Goal: Browse casually: Explore the website without a specific task or goal

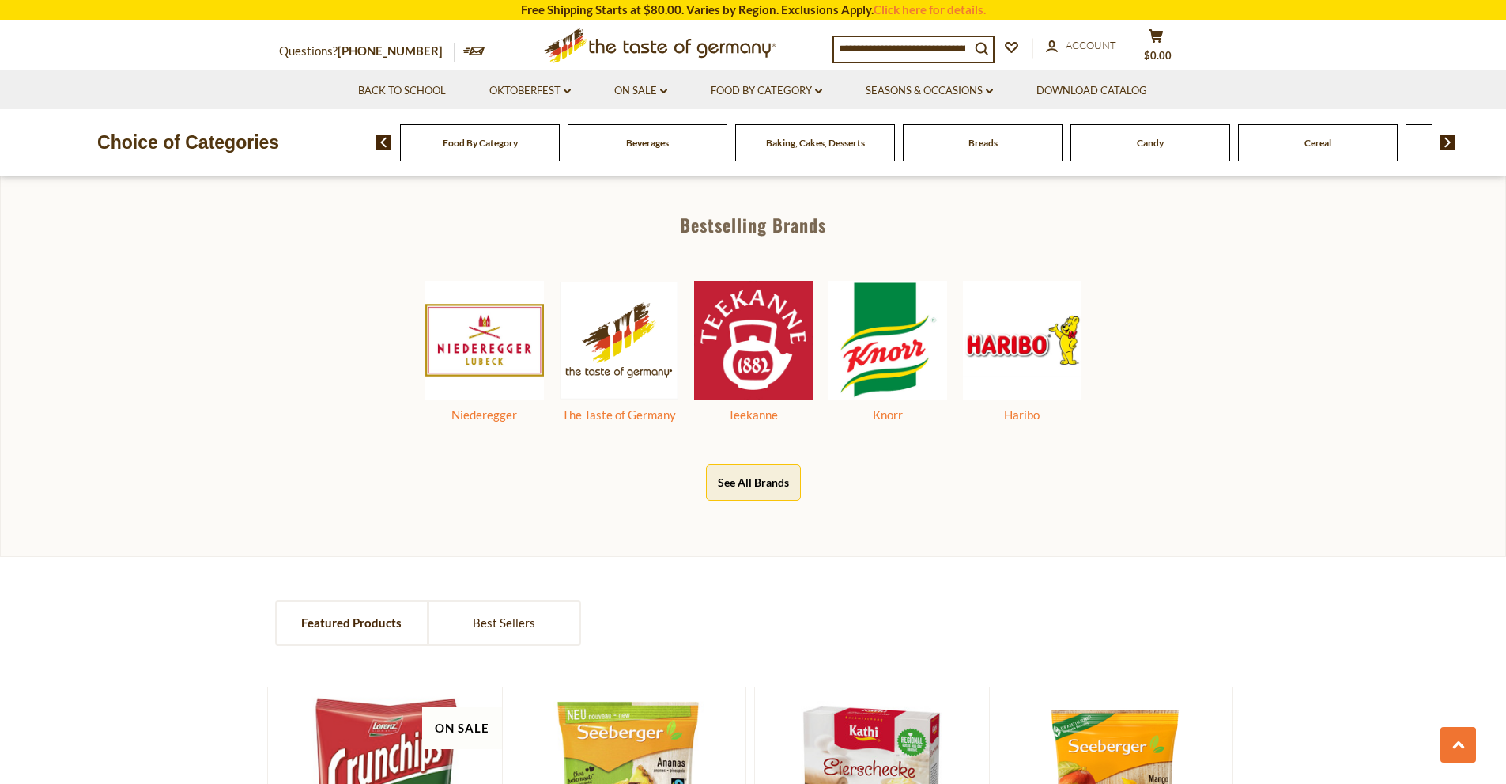
scroll to position [870, 0]
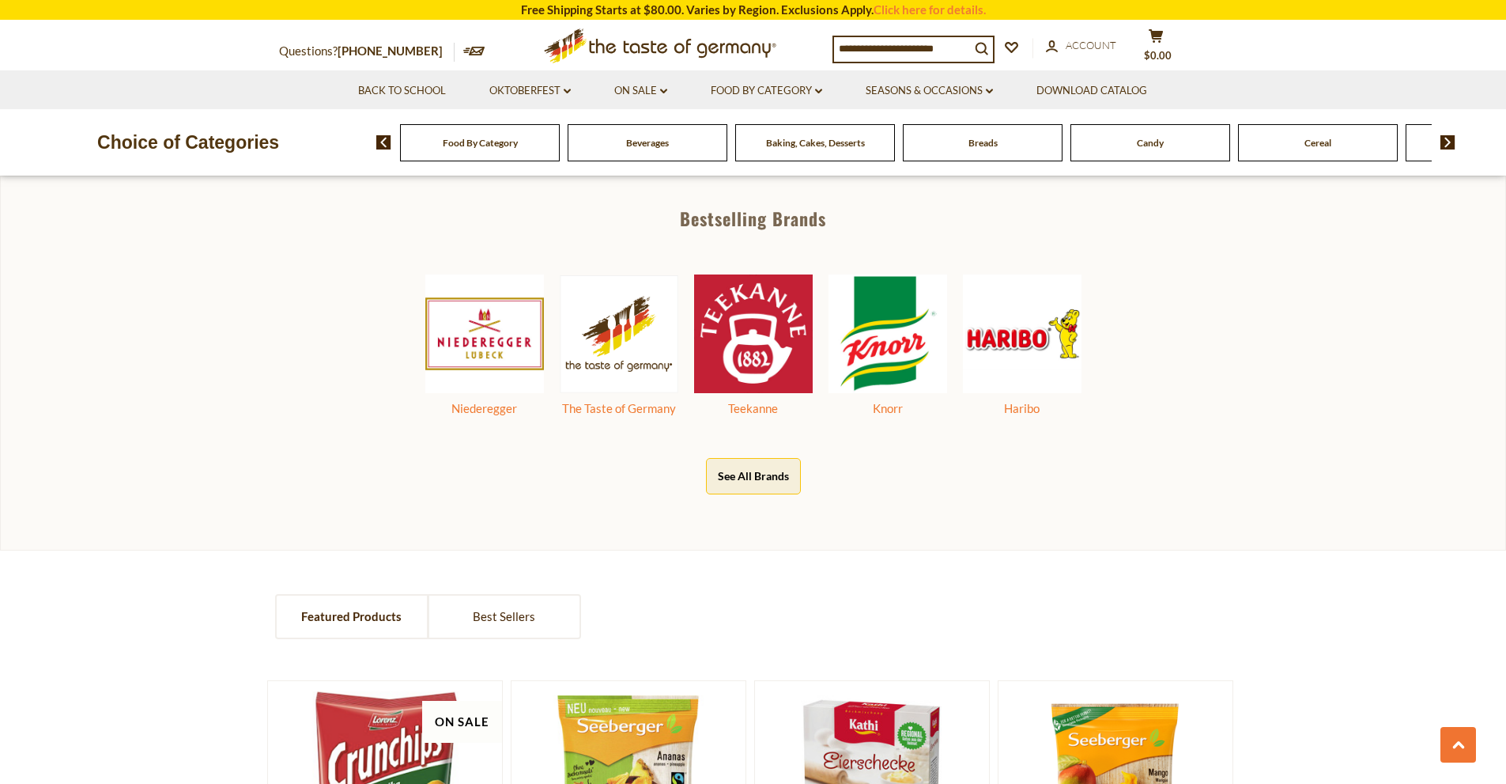
click at [463, 133] on div "Food By Category" at bounding box center [480, 142] width 160 height 37
click at [463, 151] on div "Food By Category" at bounding box center [480, 142] width 160 height 37
click at [529, 150] on div "Food By Category" at bounding box center [480, 142] width 160 height 37
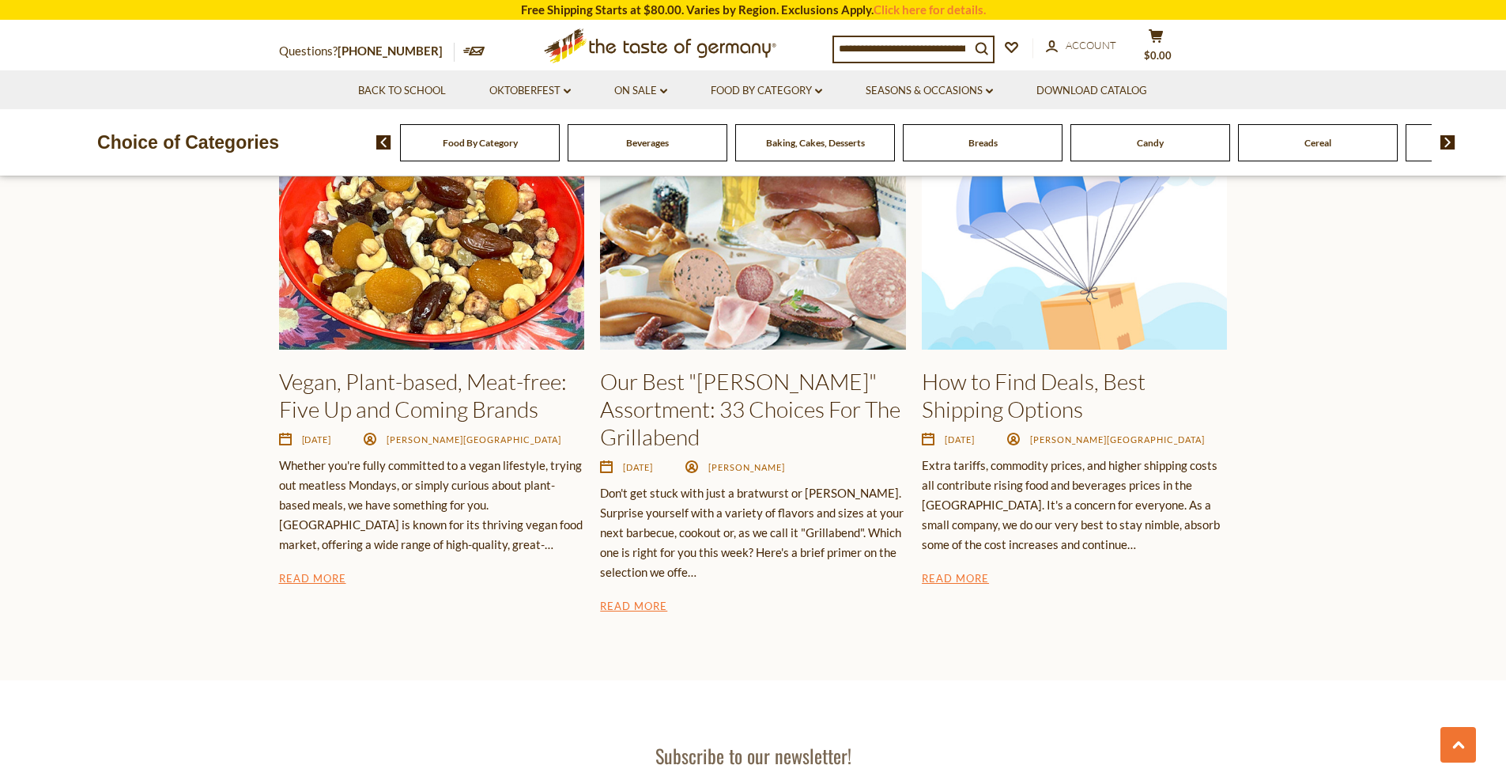
scroll to position [2568, 0]
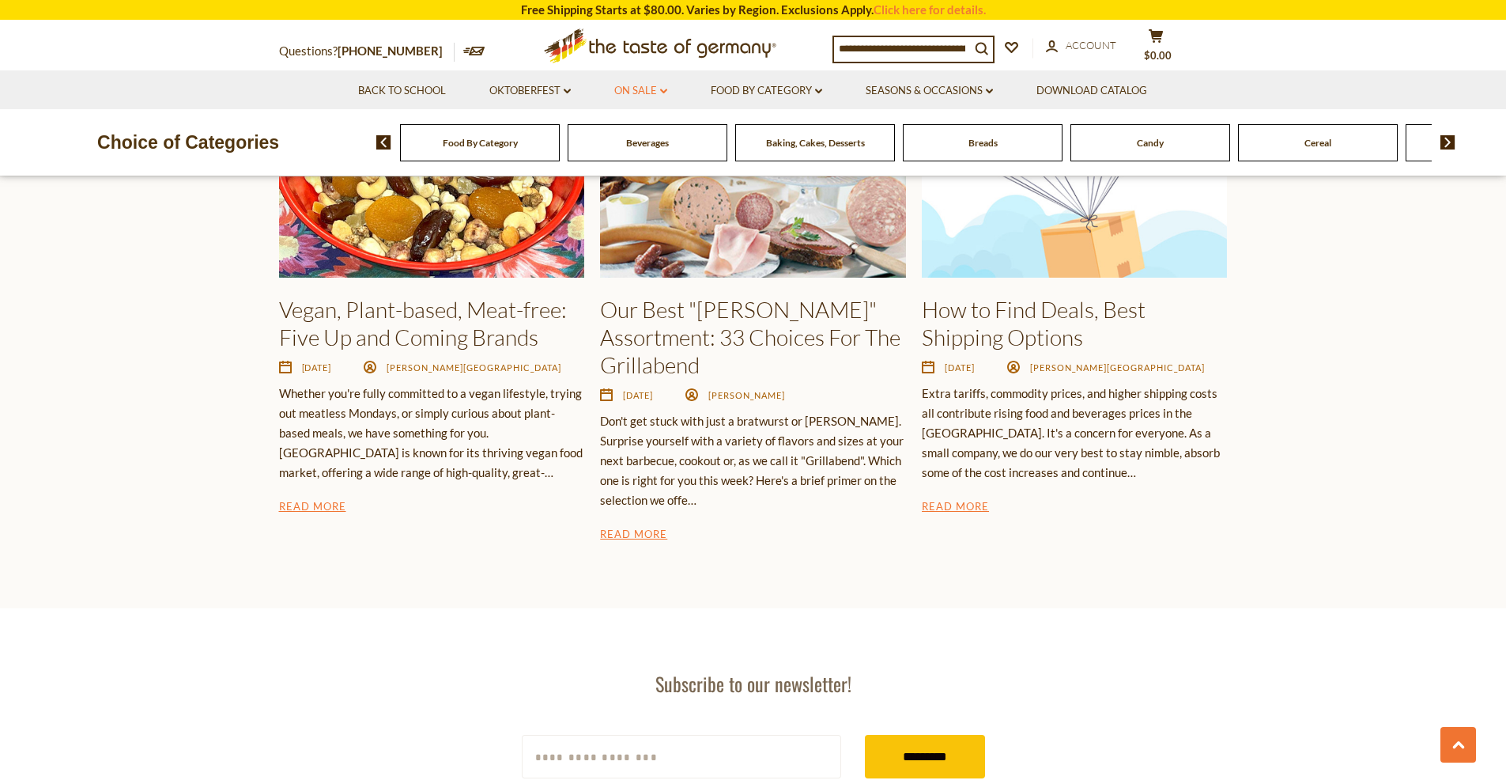
click at [635, 83] on link "On Sale dropdown_arrow" at bounding box center [640, 90] width 53 height 17
click at [746, 82] on link "Food By Category dropdown_arrow" at bounding box center [766, 90] width 111 height 17
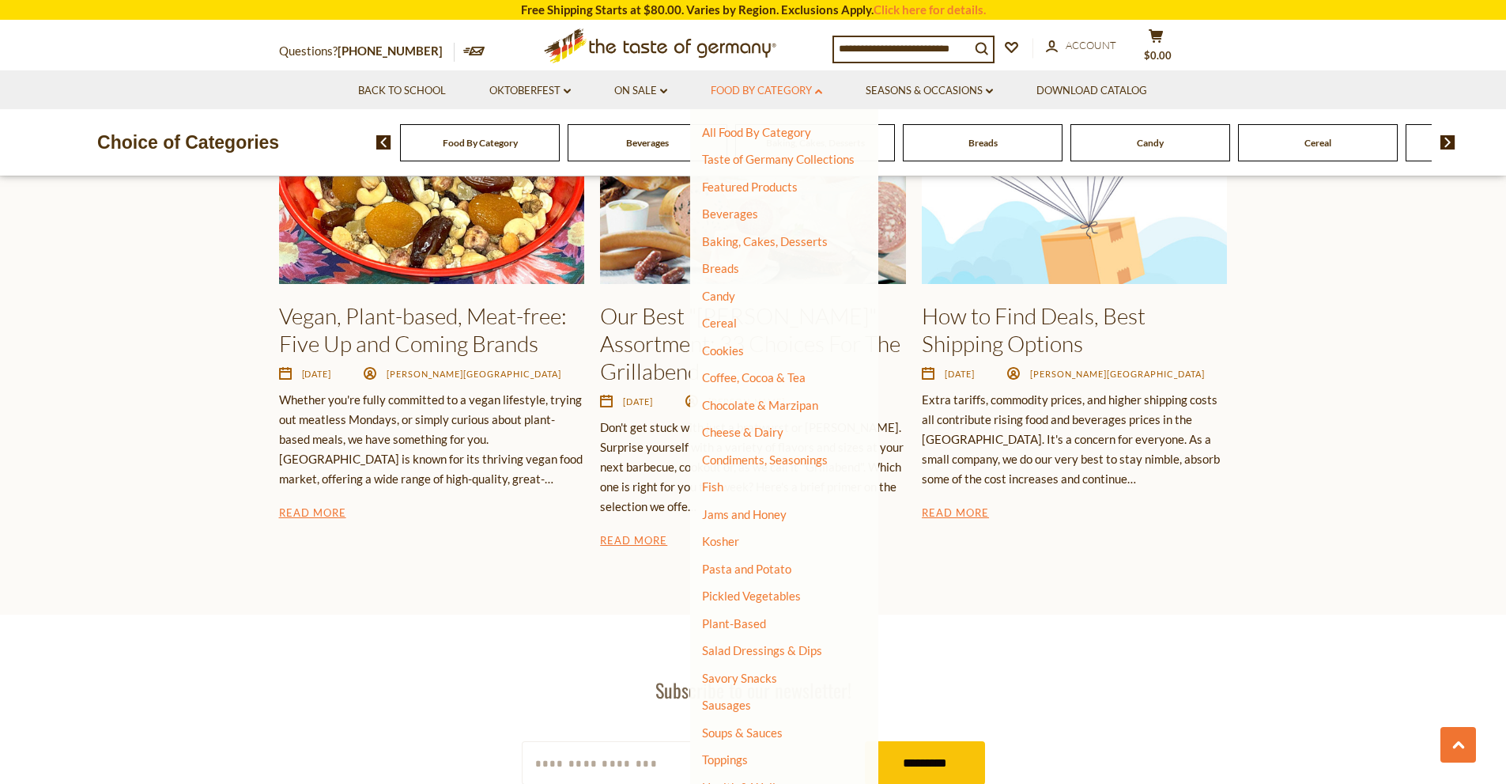
scroll to position [2530, 0]
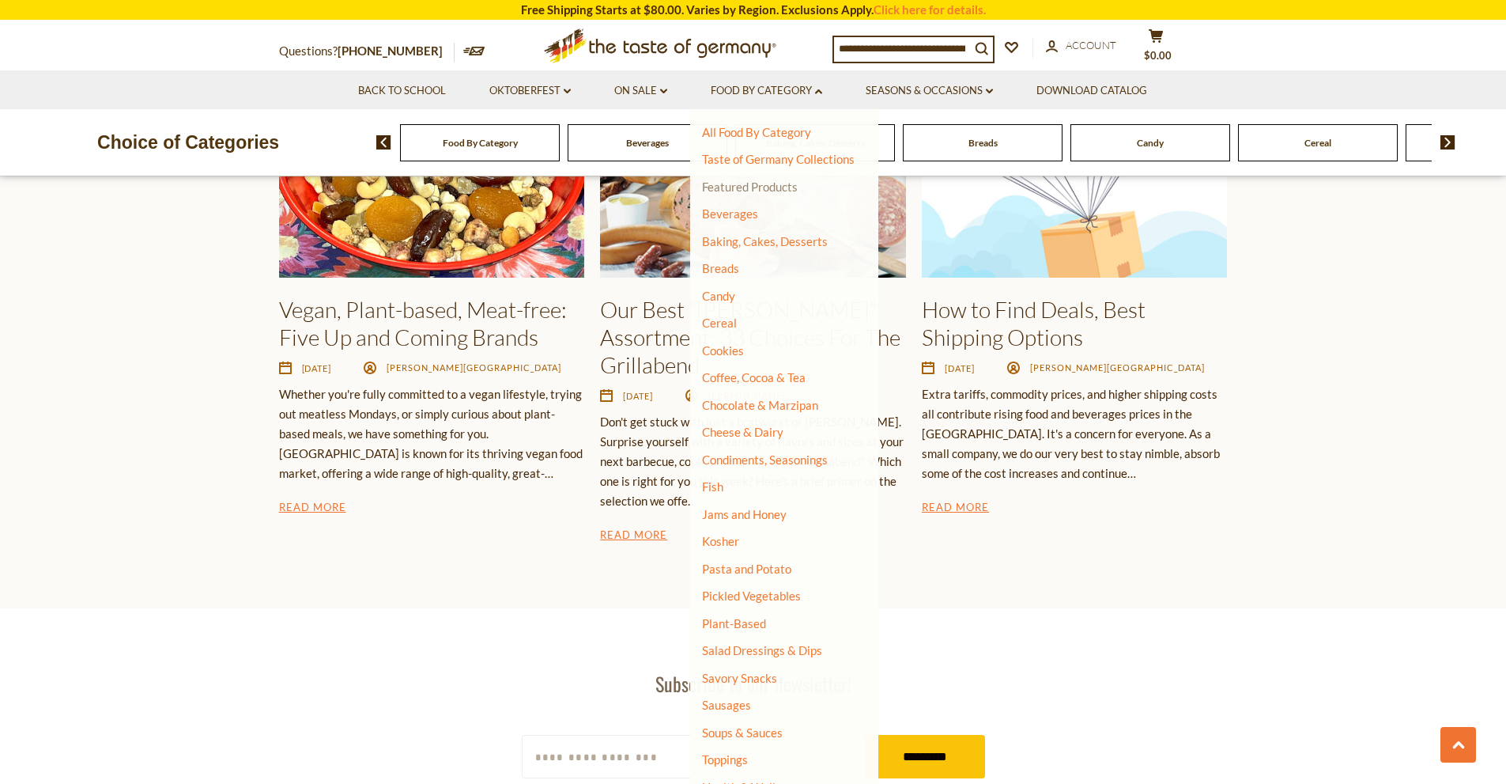
click at [742, 187] on link "Featured Products" at bounding box center [750, 186] width 96 height 14
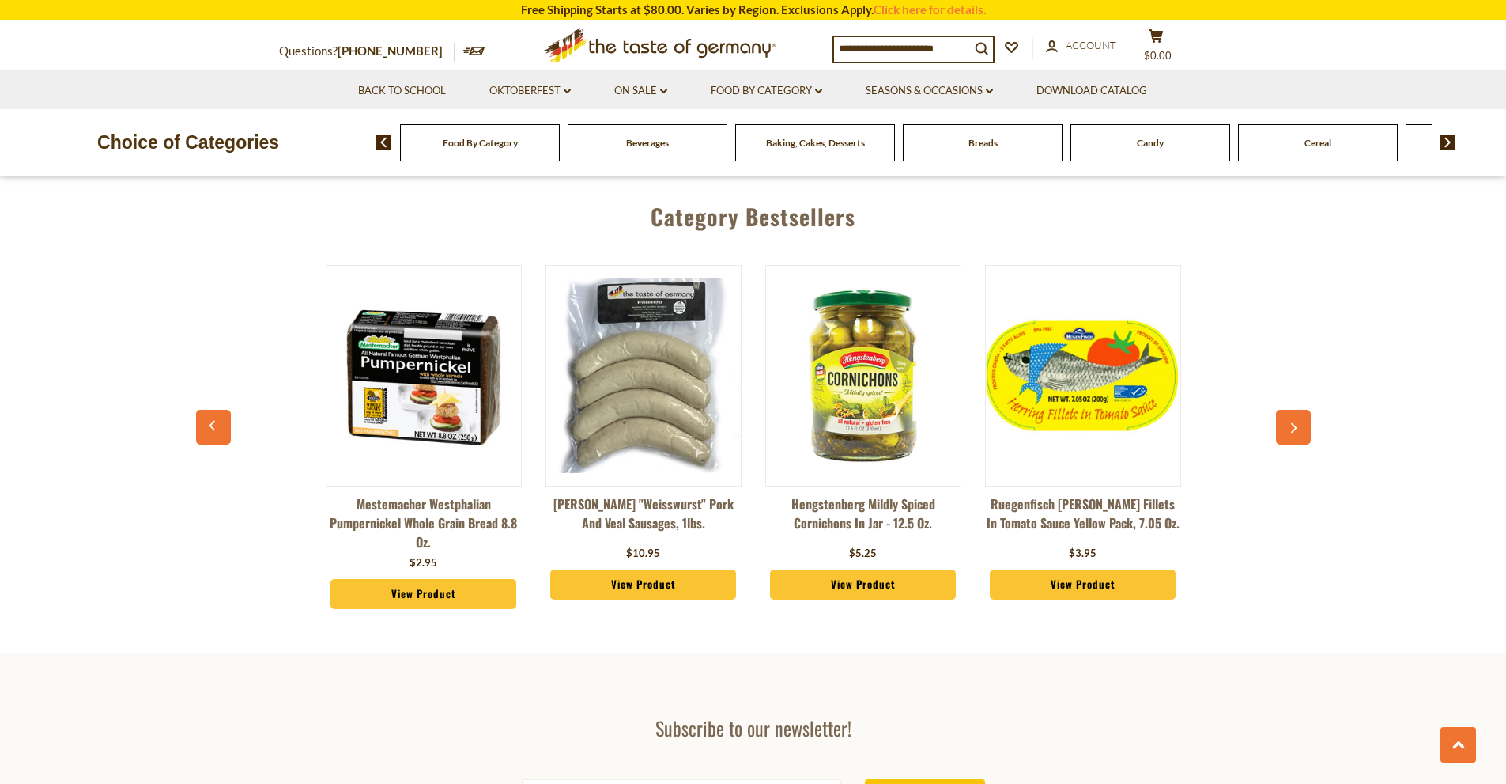
scroll to position [1819, 0]
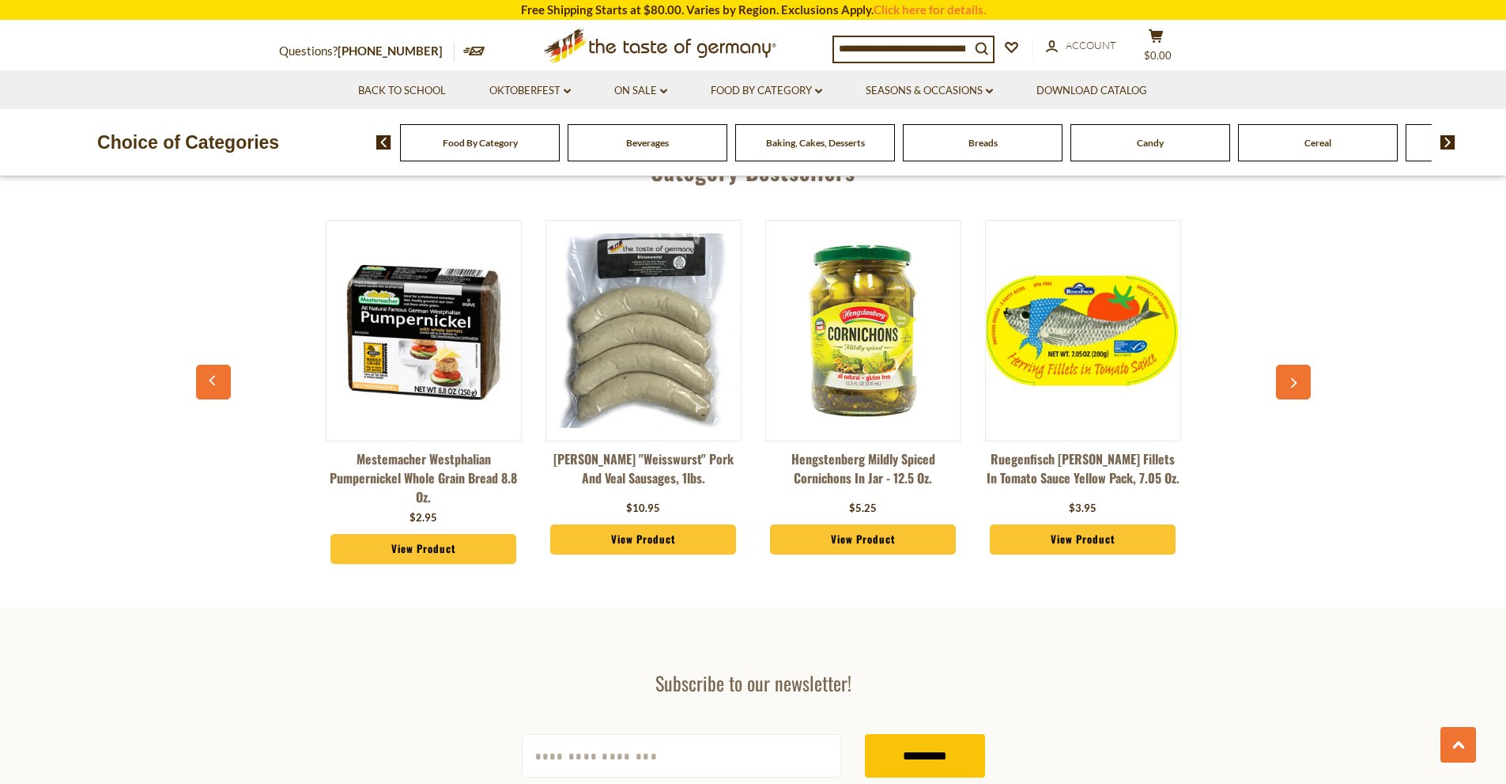
click at [1285, 395] on button "button" at bounding box center [1293, 381] width 35 height 35
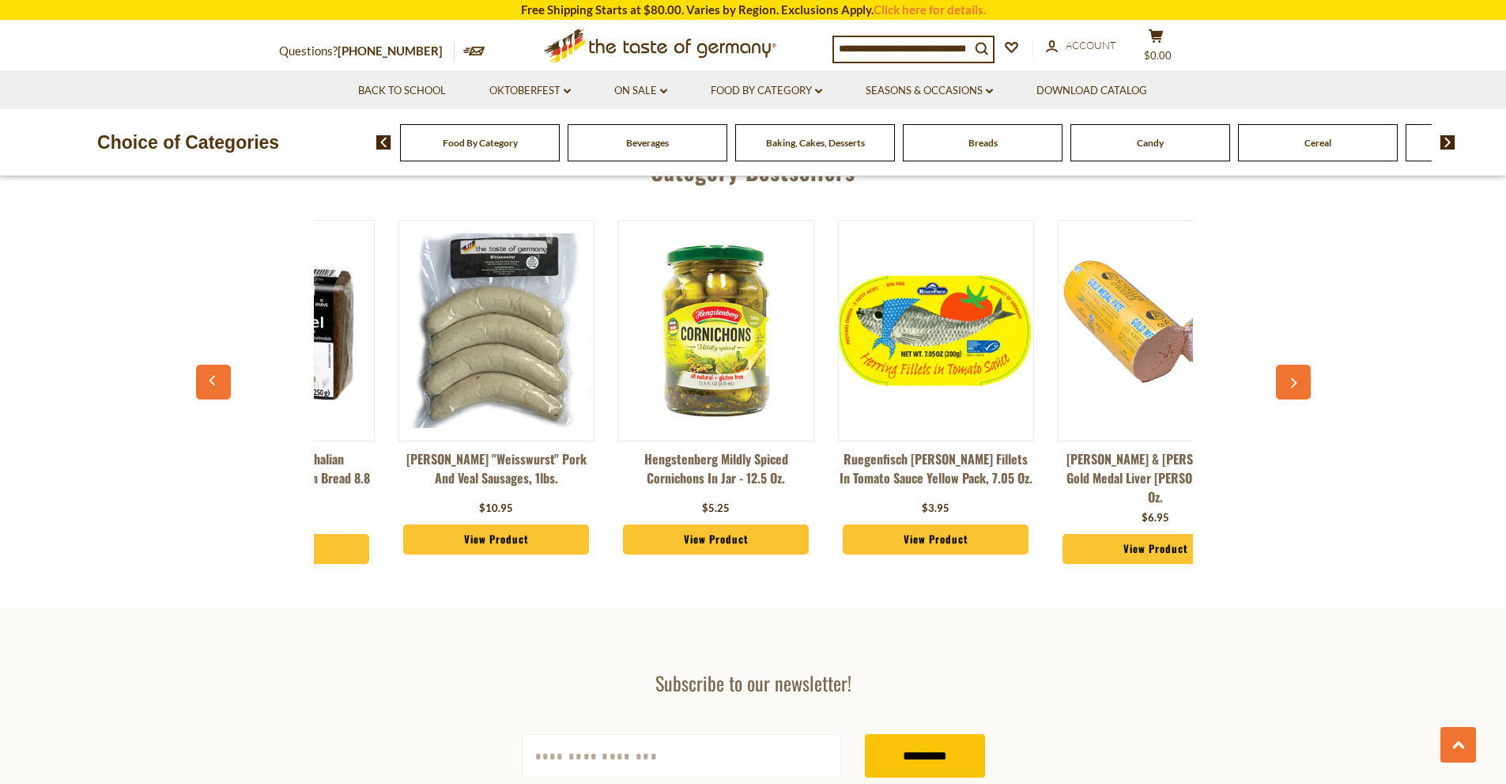
scroll to position [0, 220]
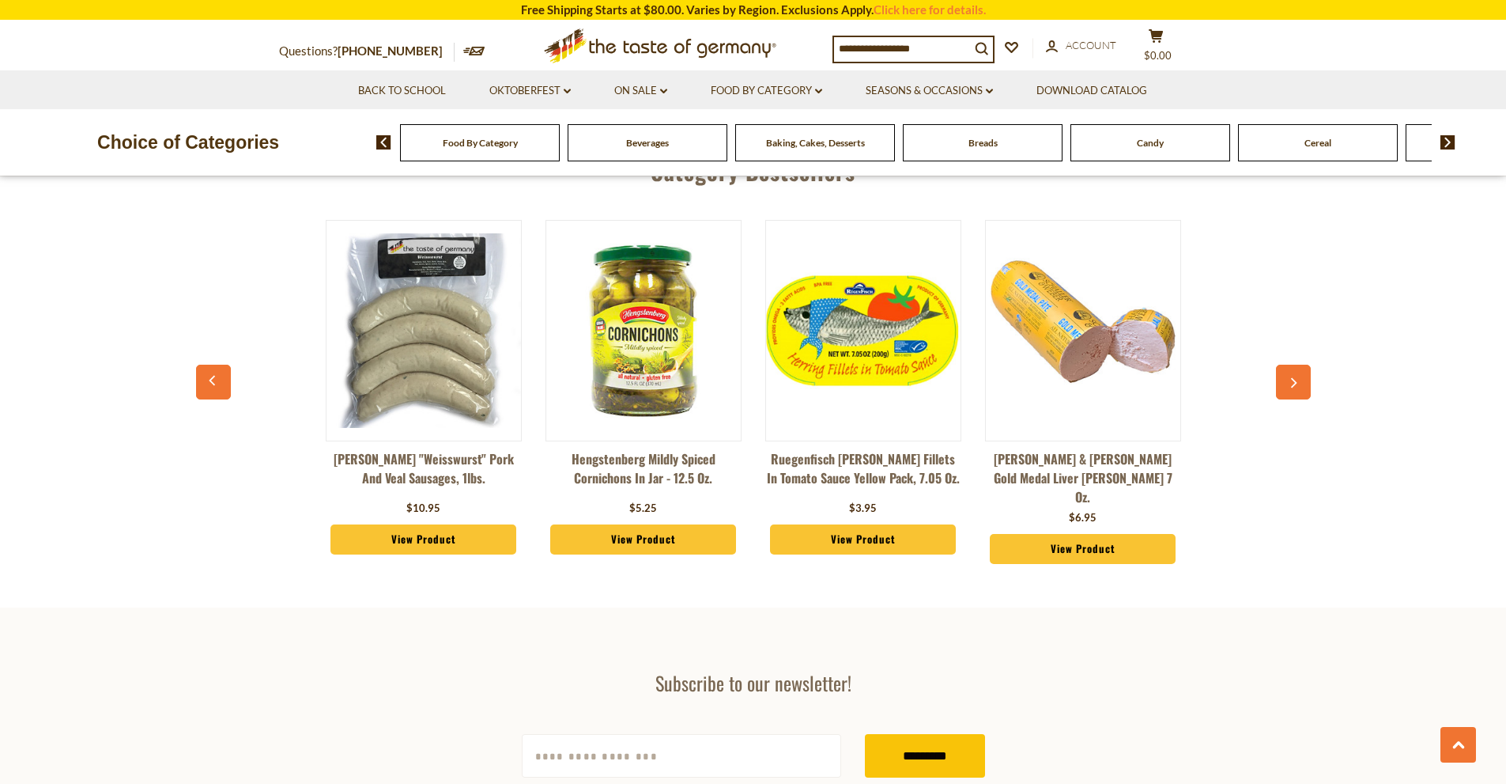
click at [1292, 385] on icon "button" at bounding box center [1293, 382] width 10 height 11
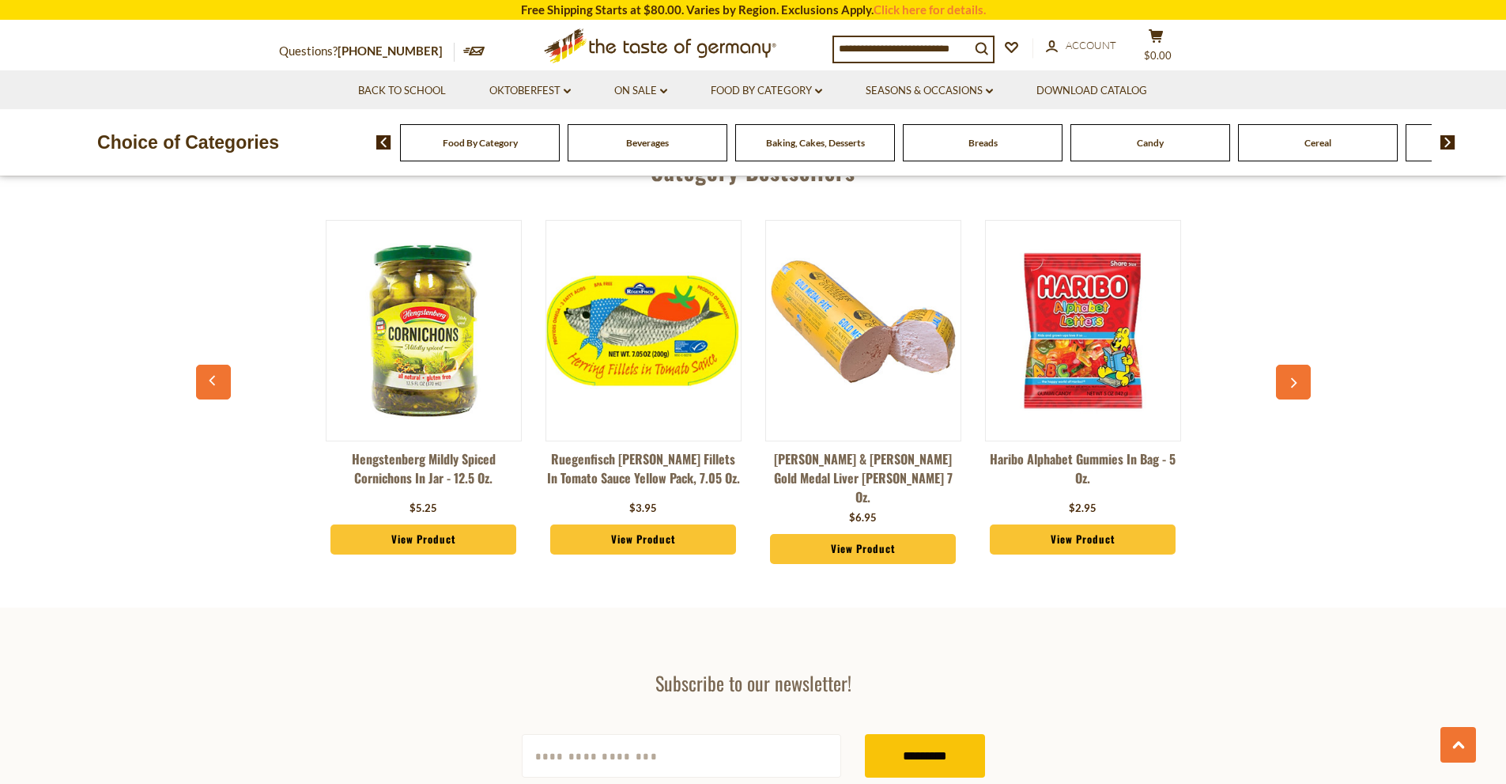
click at [1286, 387] on button "button" at bounding box center [1293, 381] width 35 height 35
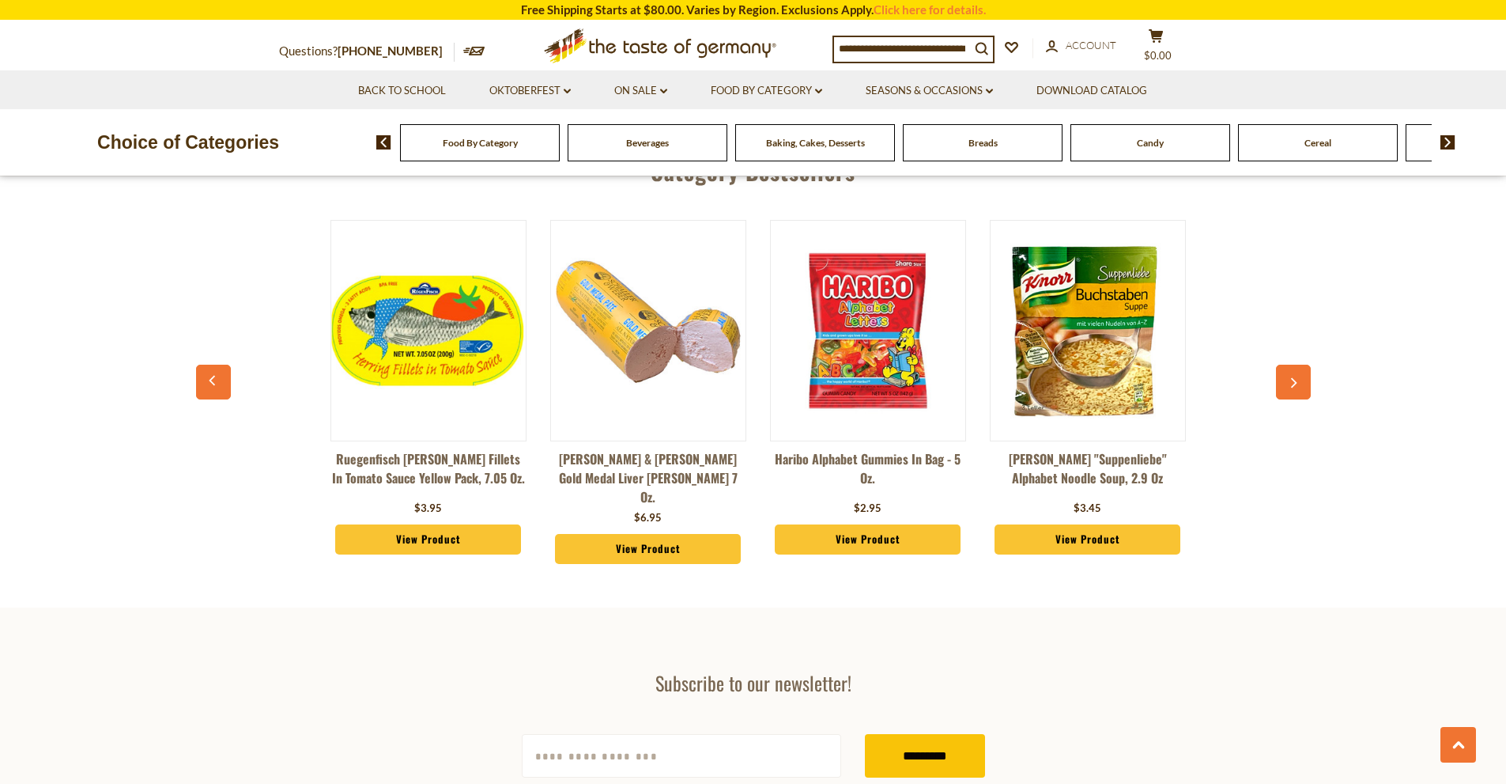
scroll to position [0, 659]
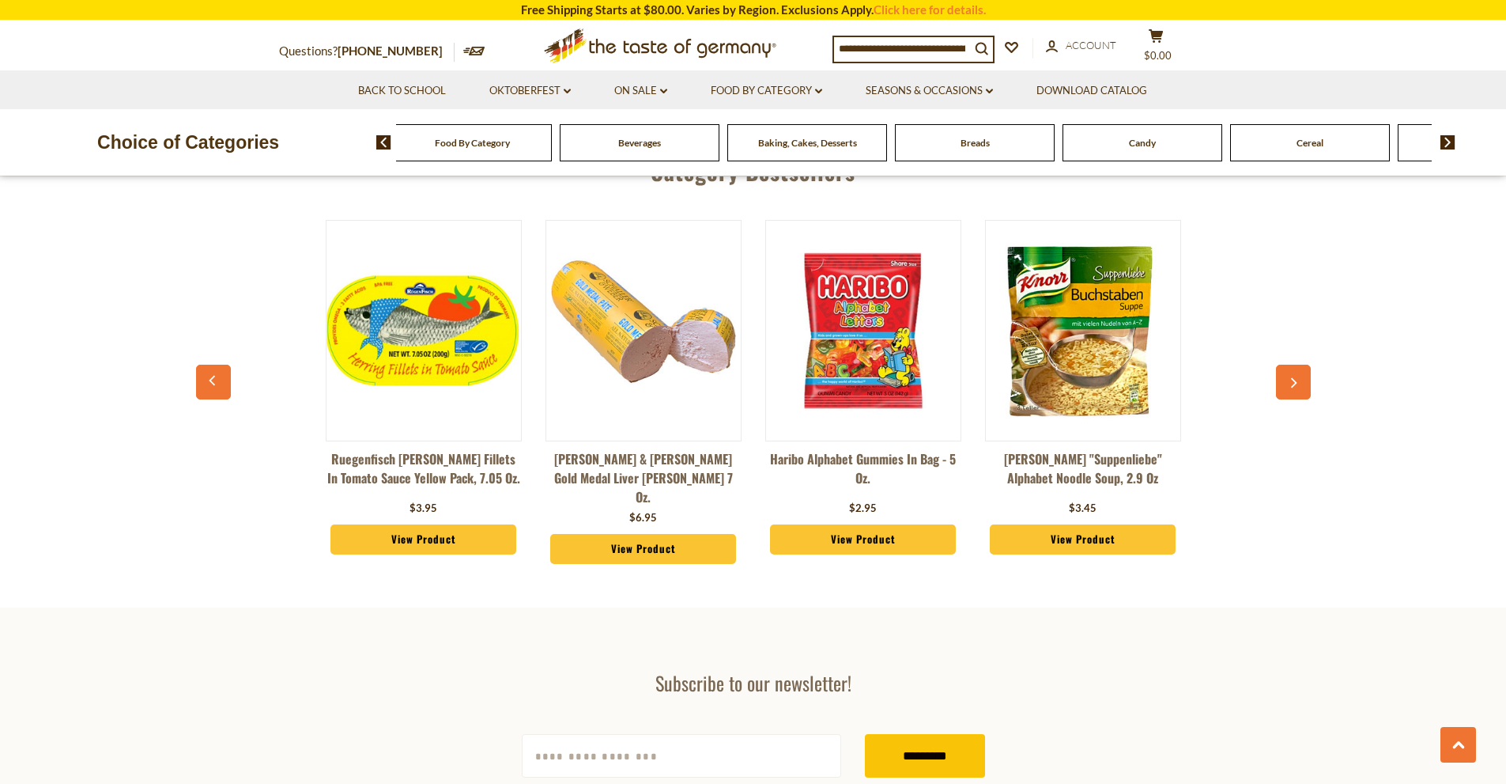
click at [450, 142] on span "Food By Category" at bounding box center [472, 143] width 75 height 12
click at [448, 142] on span "Food By Category" at bounding box center [472, 143] width 75 height 12
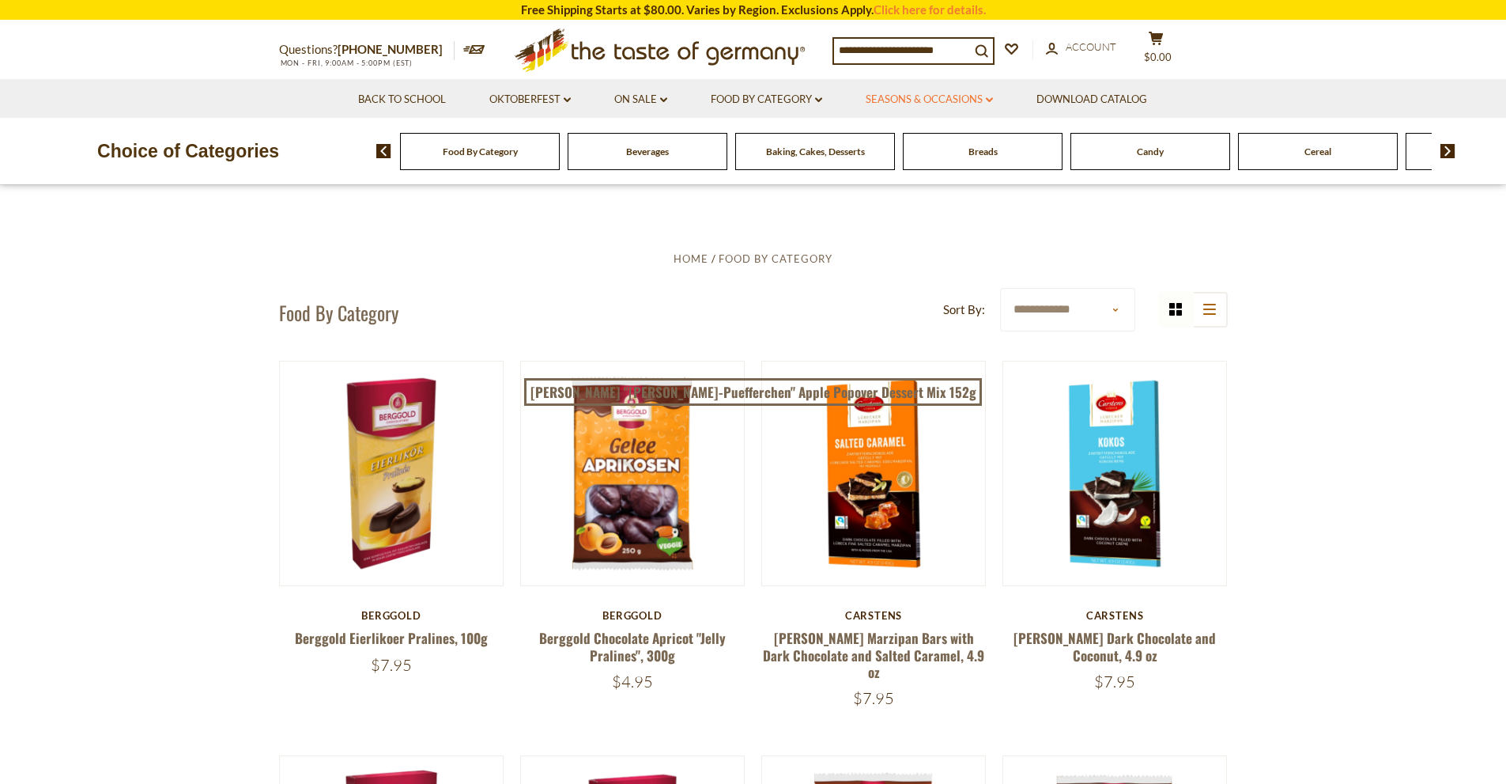
click at [967, 104] on link "Seasons & Occasions dropdown_arrow" at bounding box center [929, 99] width 127 height 17
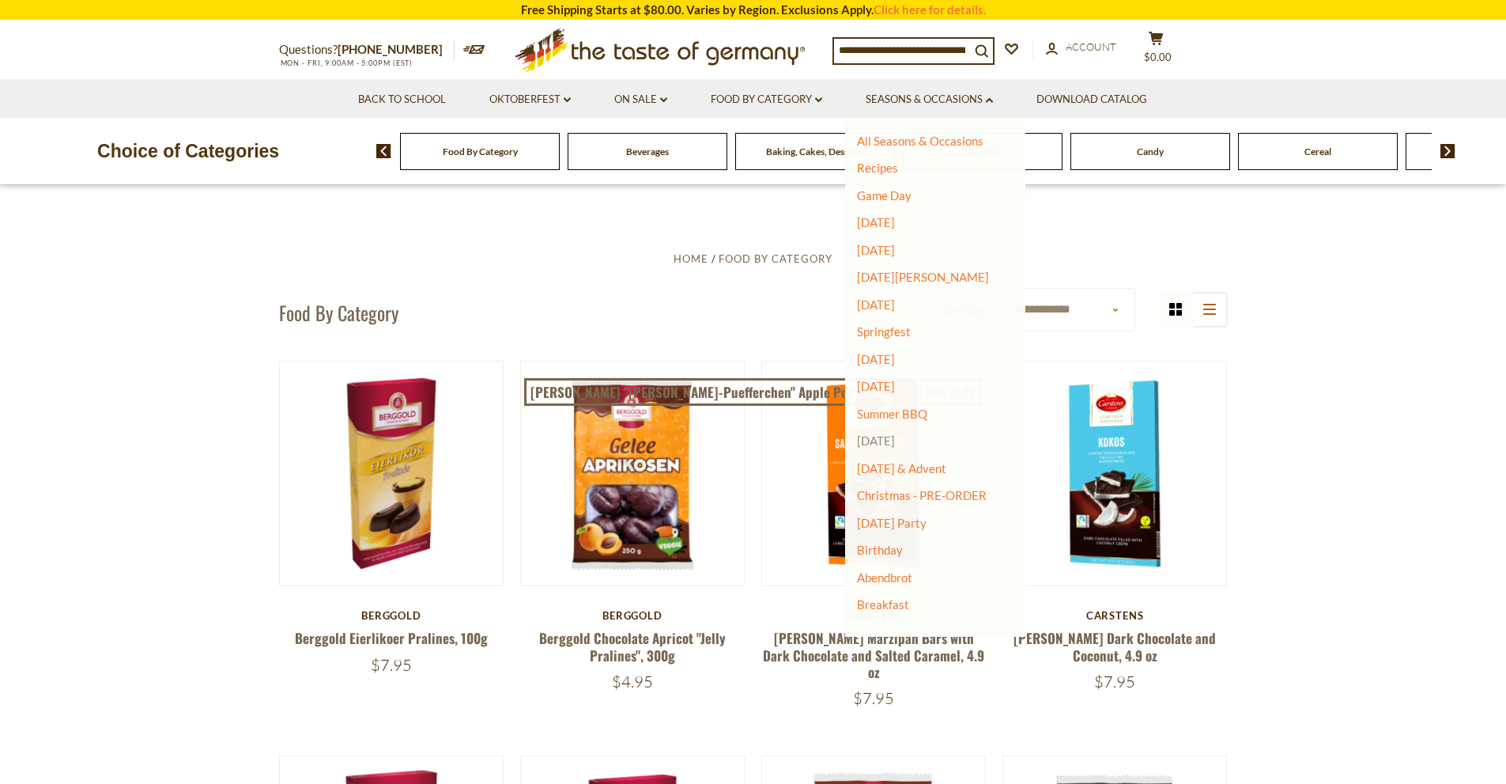
click at [895, 436] on link "[DATE]" at bounding box center [876, 440] width 38 height 14
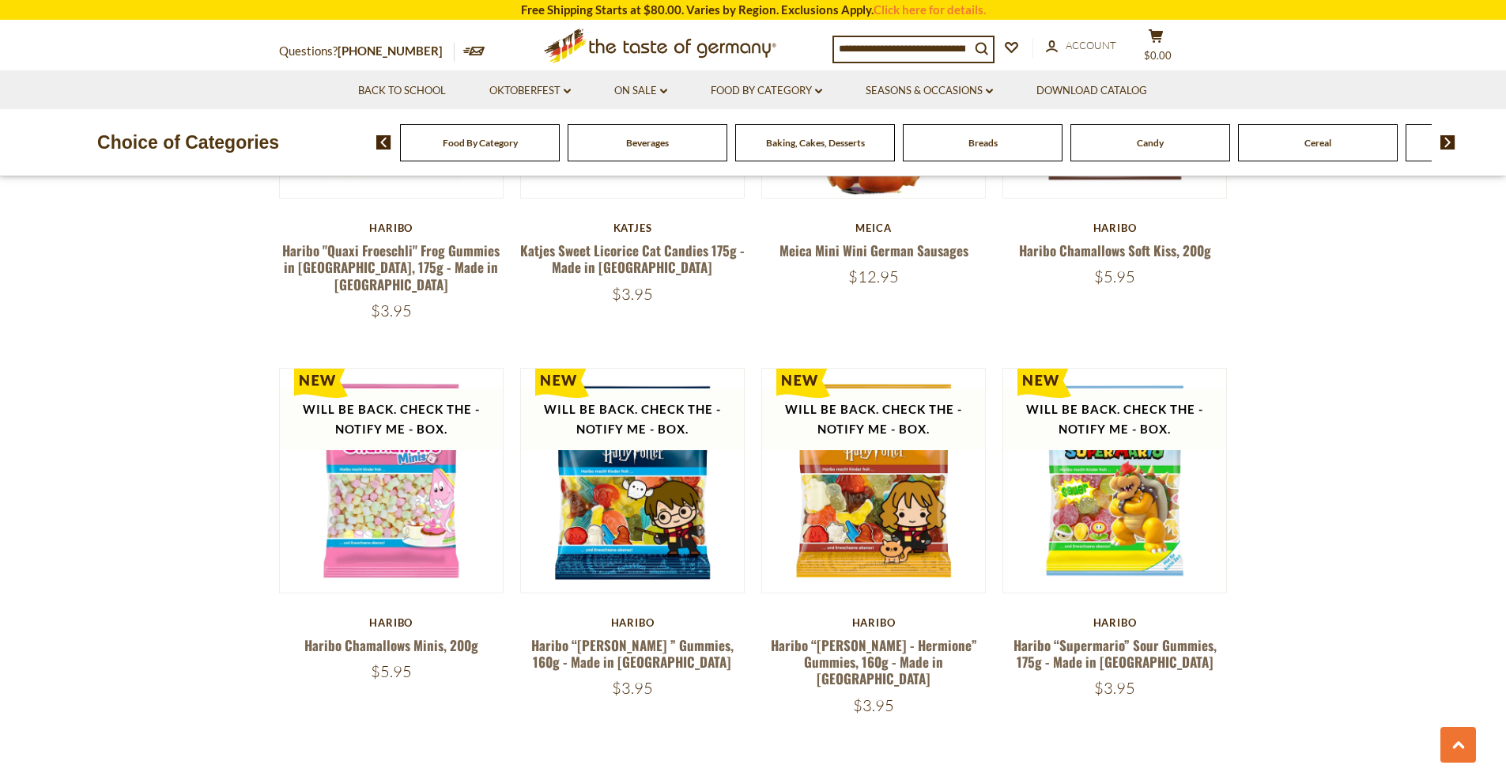
scroll to position [3479, 0]
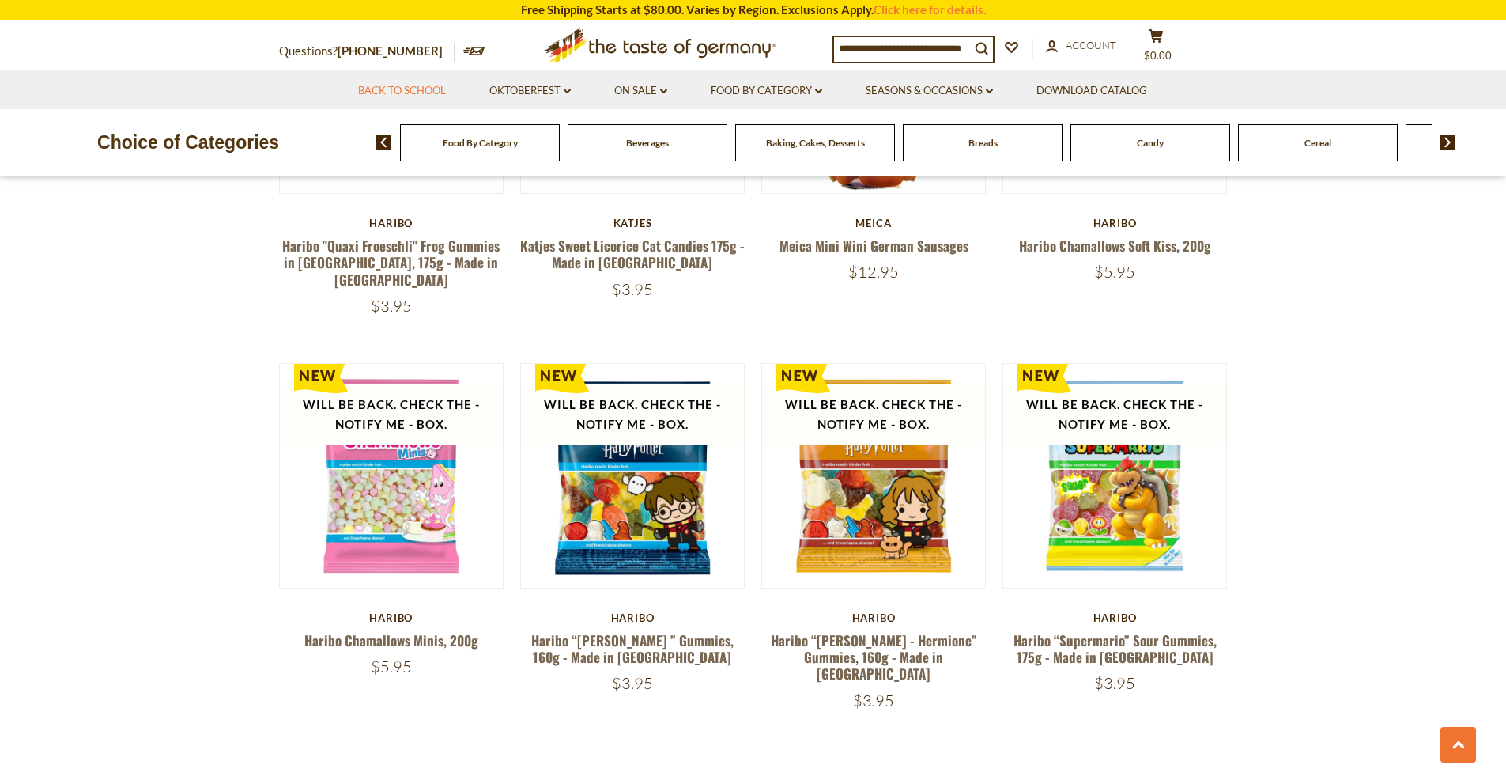
click at [417, 98] on link "Back to School" at bounding box center [402, 90] width 88 height 17
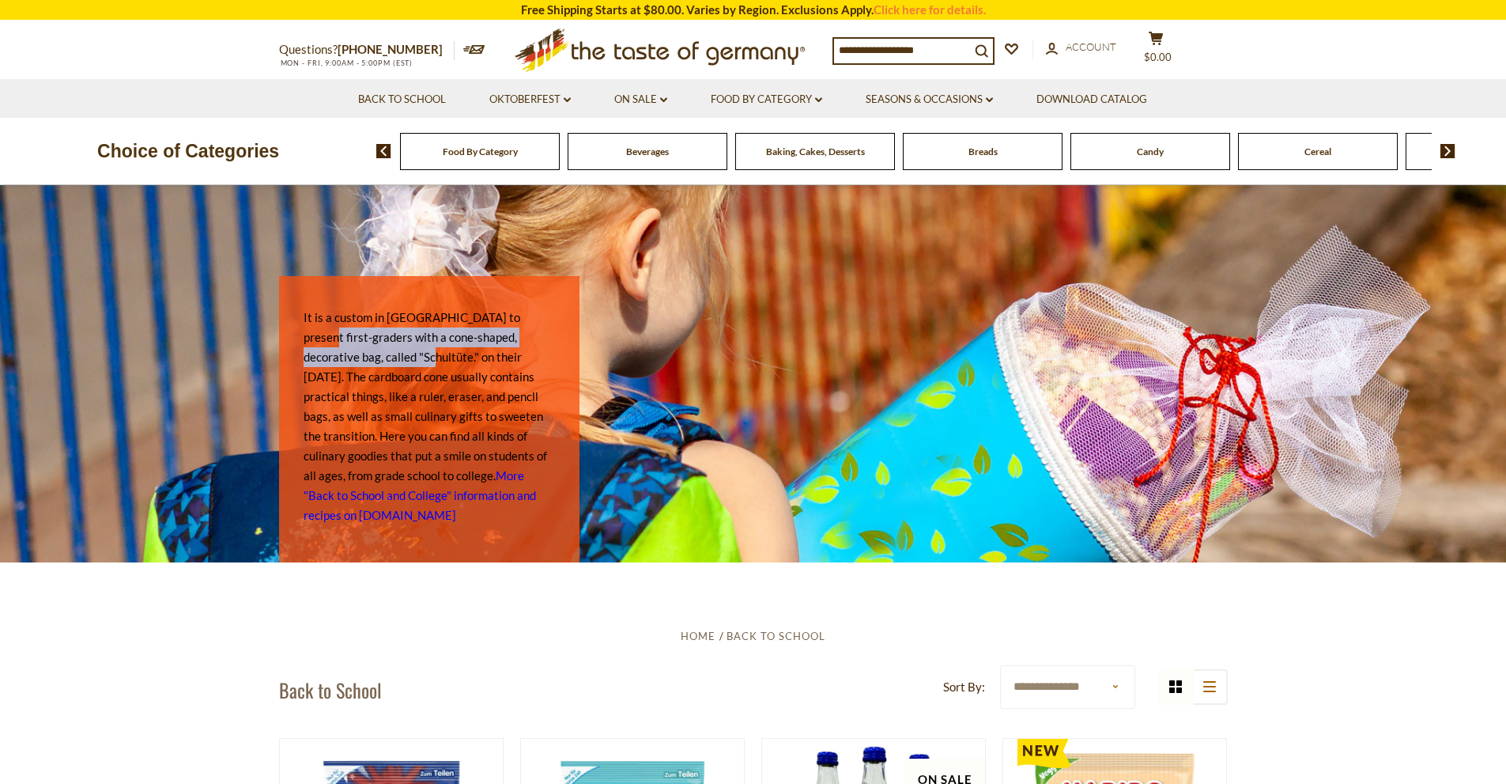
drag, startPoint x: 315, startPoint y: 339, endPoint x: 402, endPoint y: 349, distance: 87.6
click at [402, 349] on p "It is a custom in Germany to present first-graders with a cone-shaped, decorati…" at bounding box center [429, 416] width 251 height 217
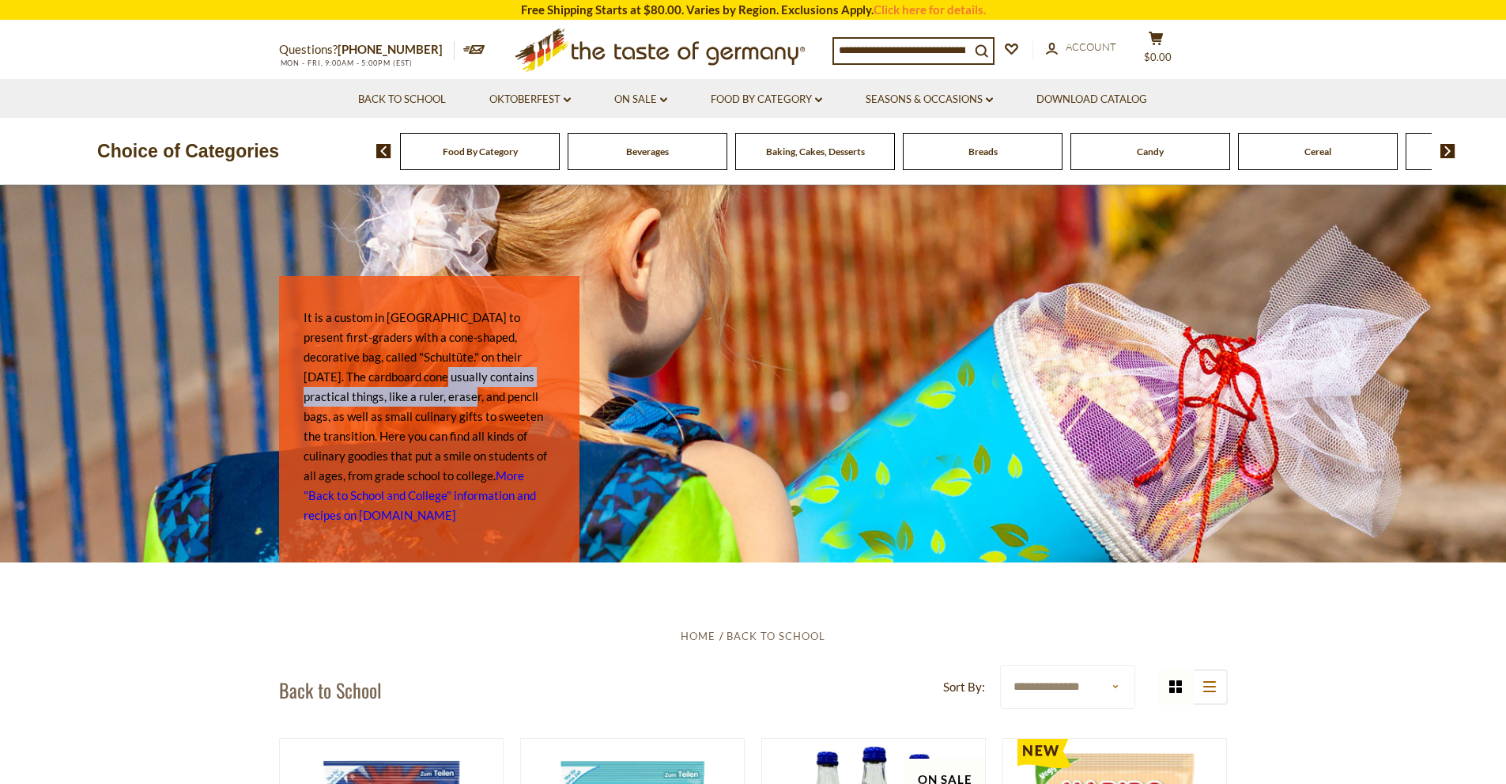
drag, startPoint x: 386, startPoint y: 374, endPoint x: 408, endPoint y: 406, distance: 39.3
click at [410, 401] on p "It is a custom in Germany to present first-graders with a cone-shaped, decorati…" at bounding box center [429, 416] width 251 height 217
click at [362, 381] on p "It is a custom in Germany to present first-graders with a cone-shaped, decorati…" at bounding box center [429, 416] width 251 height 217
drag, startPoint x: 341, startPoint y: 356, endPoint x: 390, endPoint y: 352, distance: 49.2
click at [390, 352] on p "It is a custom in Germany to present first-graders with a cone-shaped, decorati…" at bounding box center [429, 416] width 251 height 217
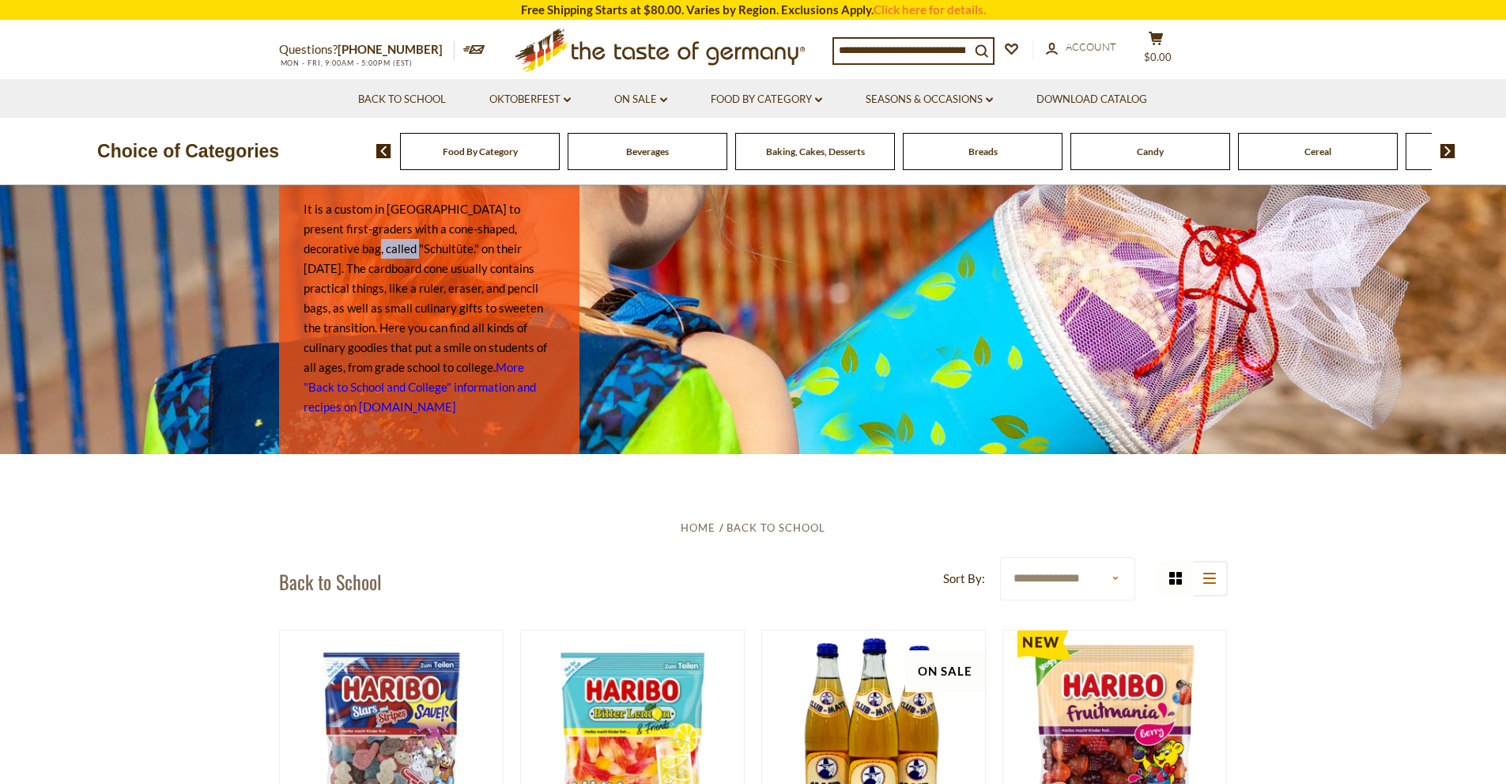
scroll to position [395, 0]
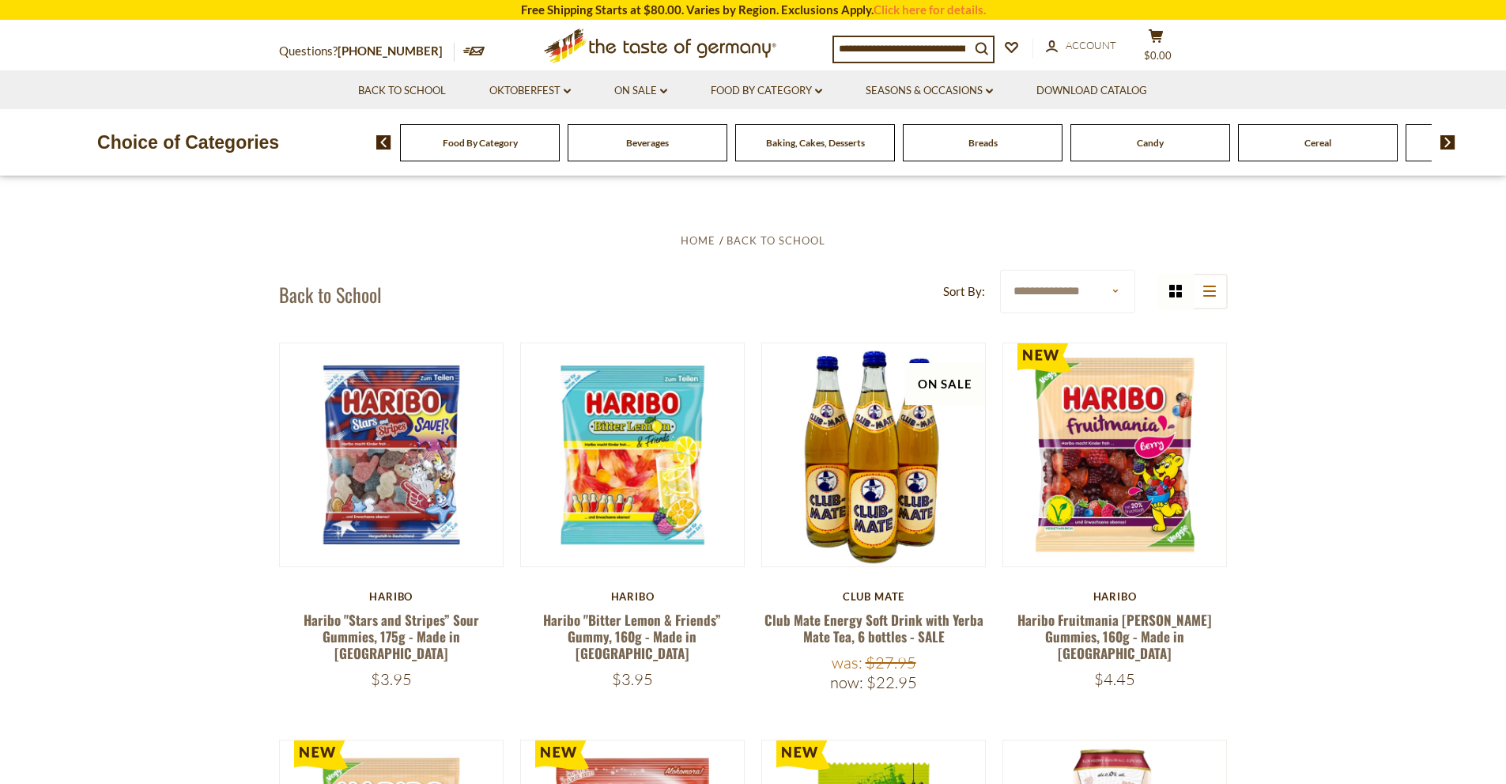
drag, startPoint x: 168, startPoint y: 371, endPoint x: 170, endPoint y: 386, distance: 15.2
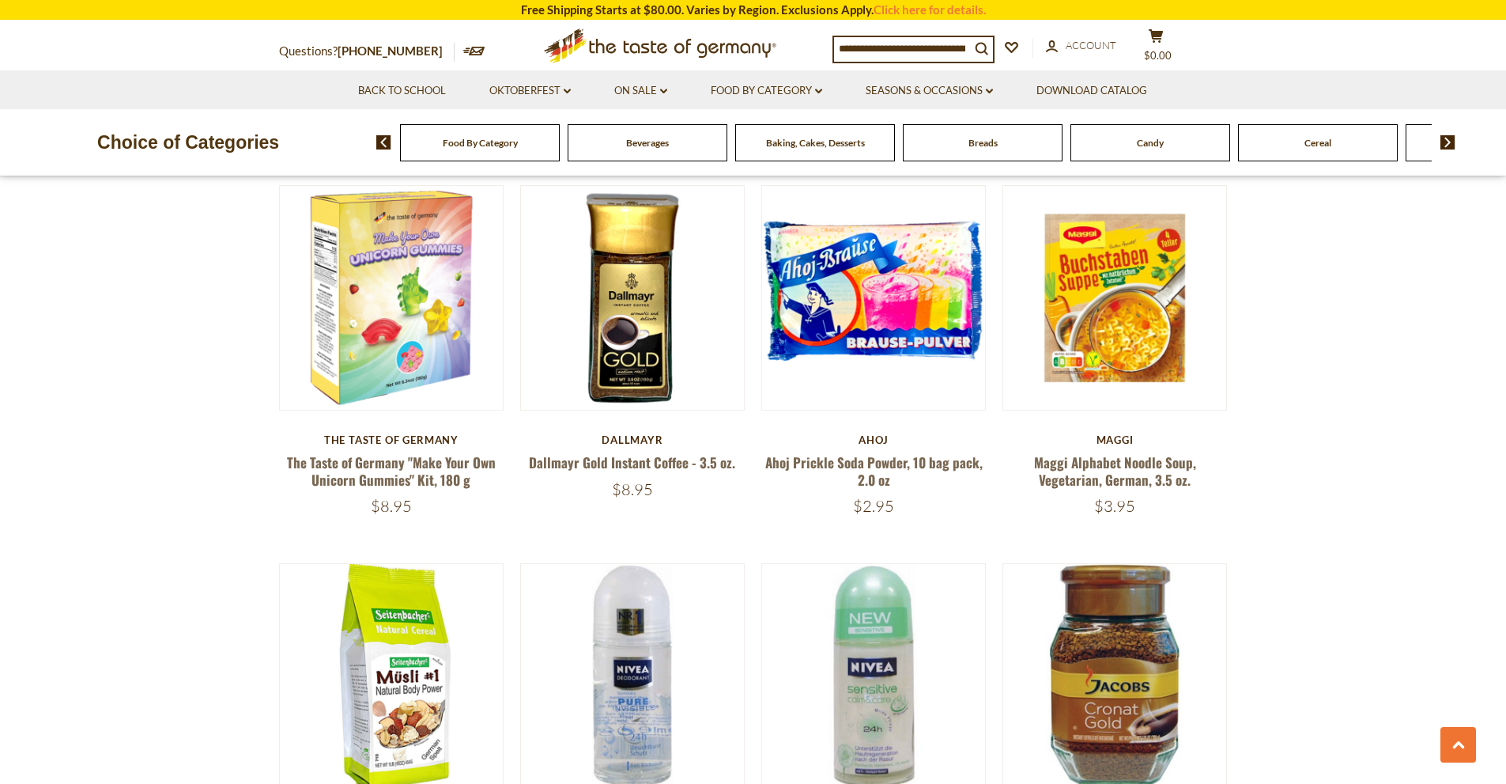
scroll to position [3479, 0]
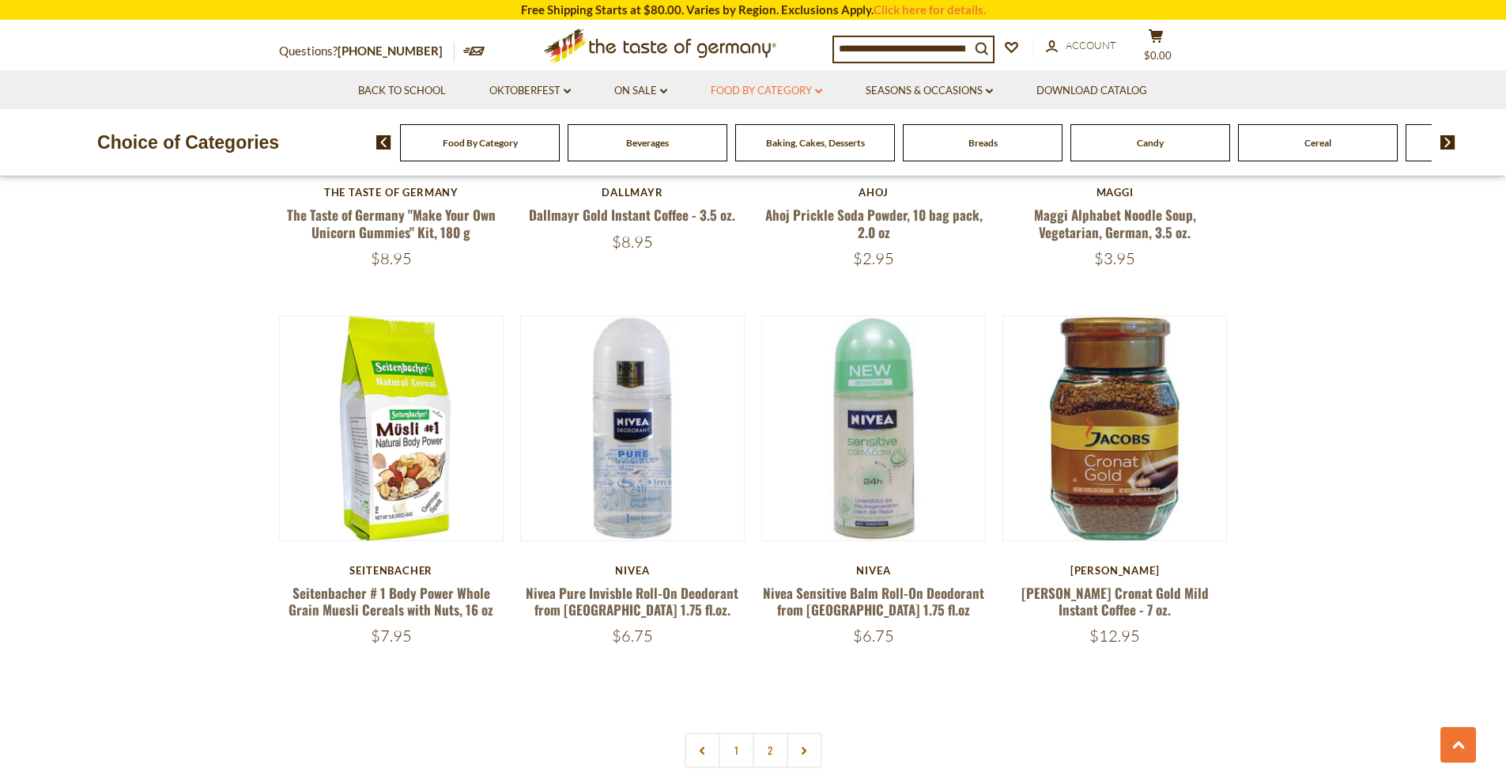
click at [783, 89] on link "Food By Category dropdown_arrow" at bounding box center [766, 90] width 111 height 17
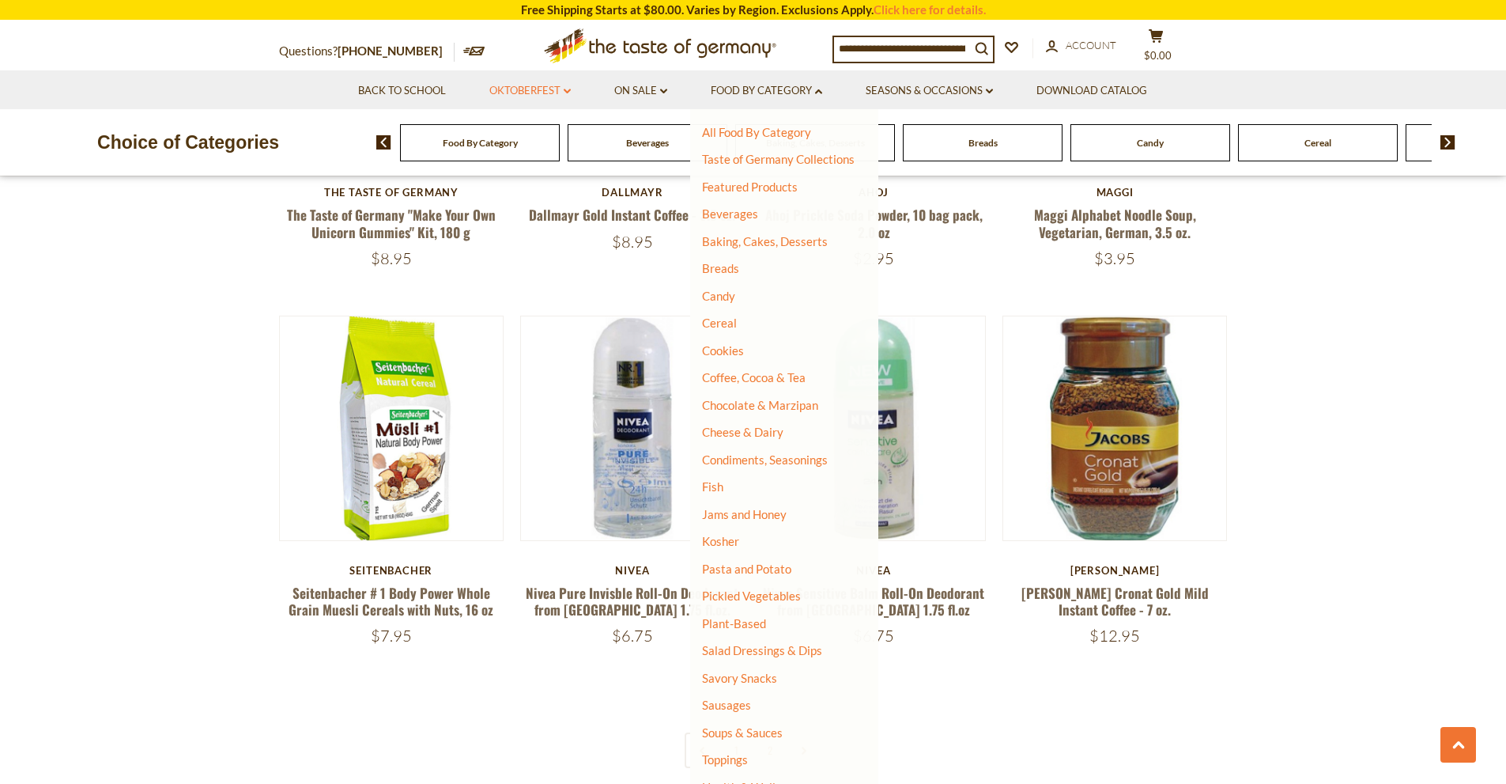
click at [542, 83] on link "Oktoberfest dropdown_arrow" at bounding box center [529, 90] width 81 height 17
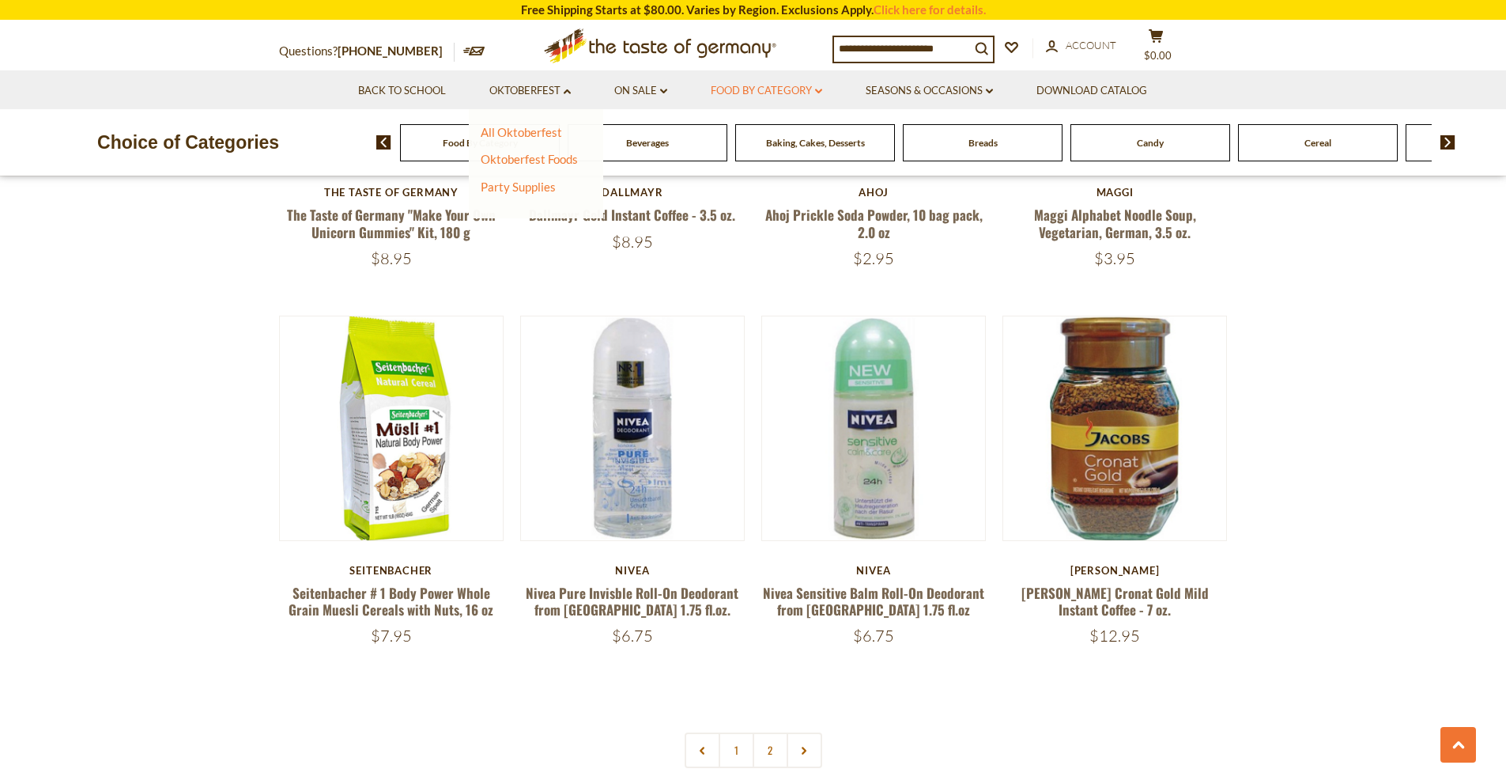
click at [746, 90] on link "Food By Category dropdown_arrow" at bounding box center [766, 90] width 111 height 17
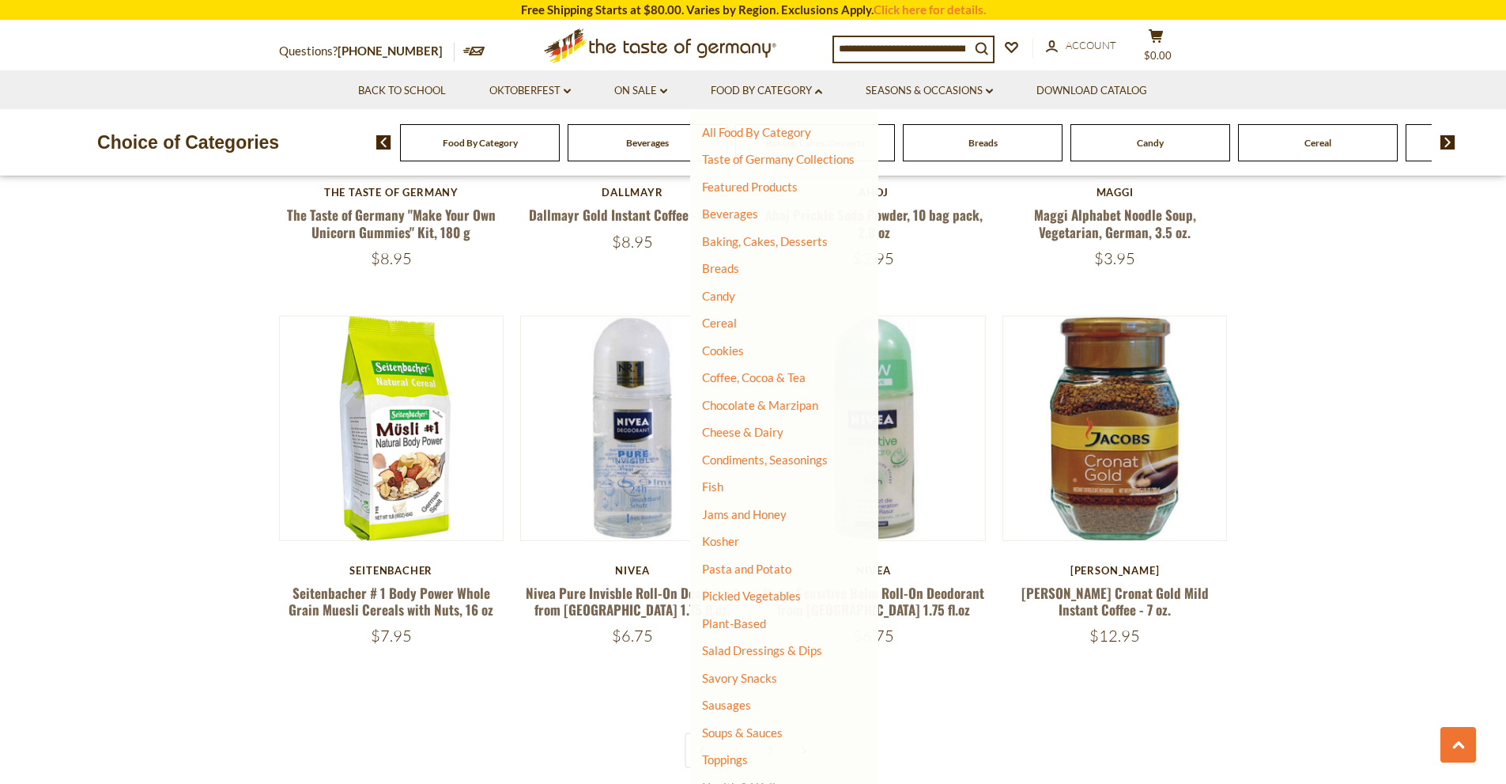
click at [737, 151] on ul "All Food By Category Taste of Germany Collections Featured Products Beverages B…" at bounding box center [778, 487] width 153 height 725
click at [727, 166] on link "Taste of Germany Collections" at bounding box center [778, 159] width 153 height 14
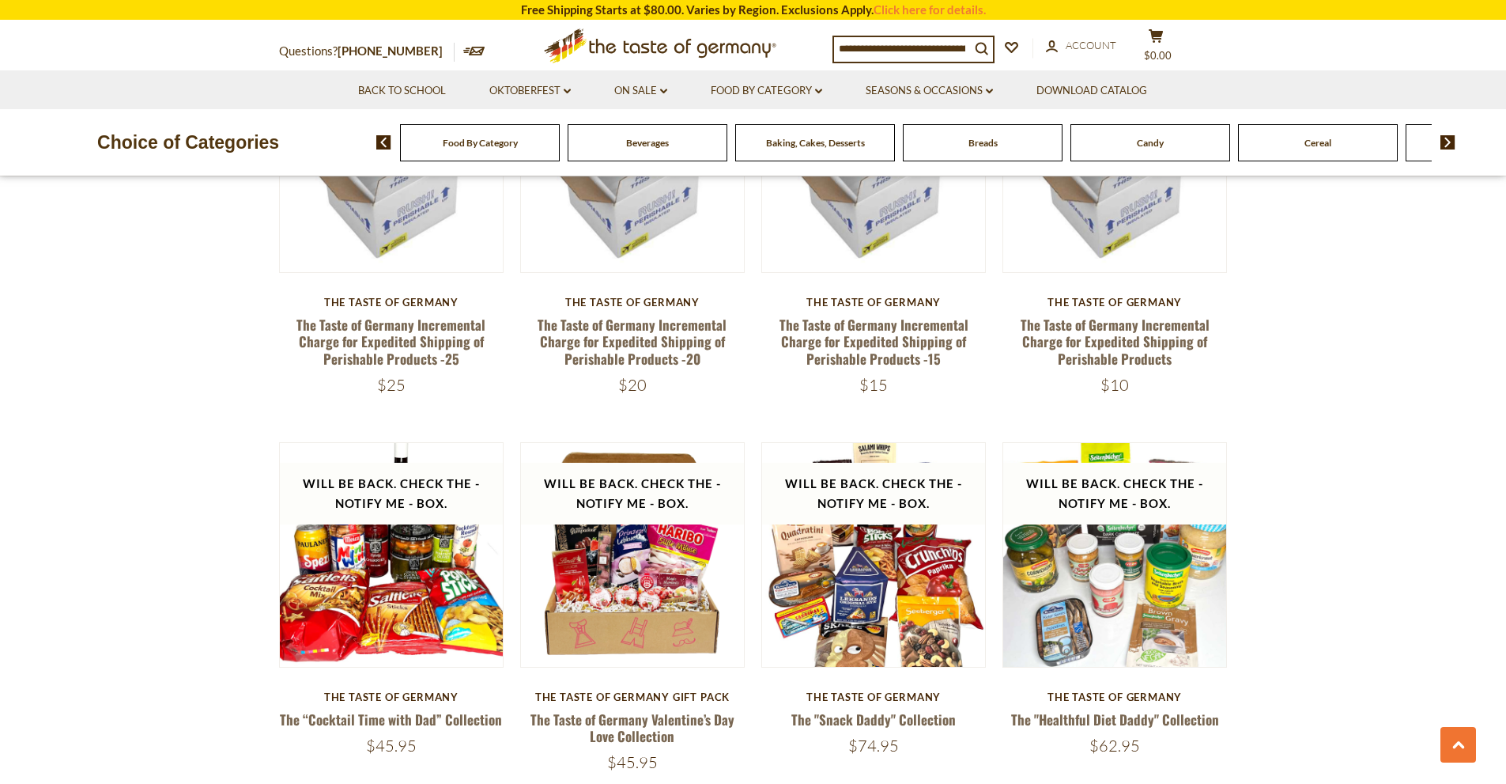
scroll to position [1581, 0]
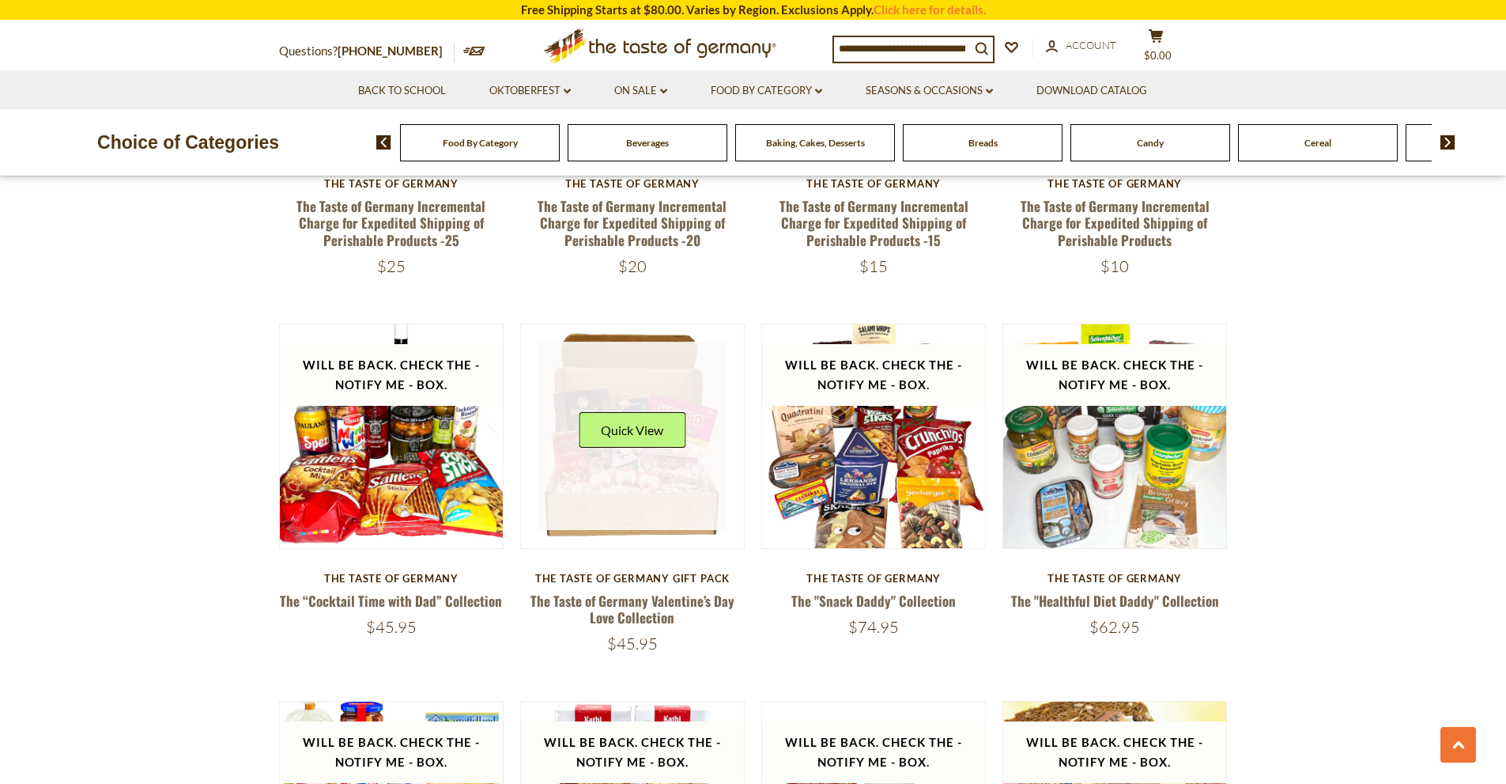
click at [591, 466] on link at bounding box center [632, 436] width 188 height 188
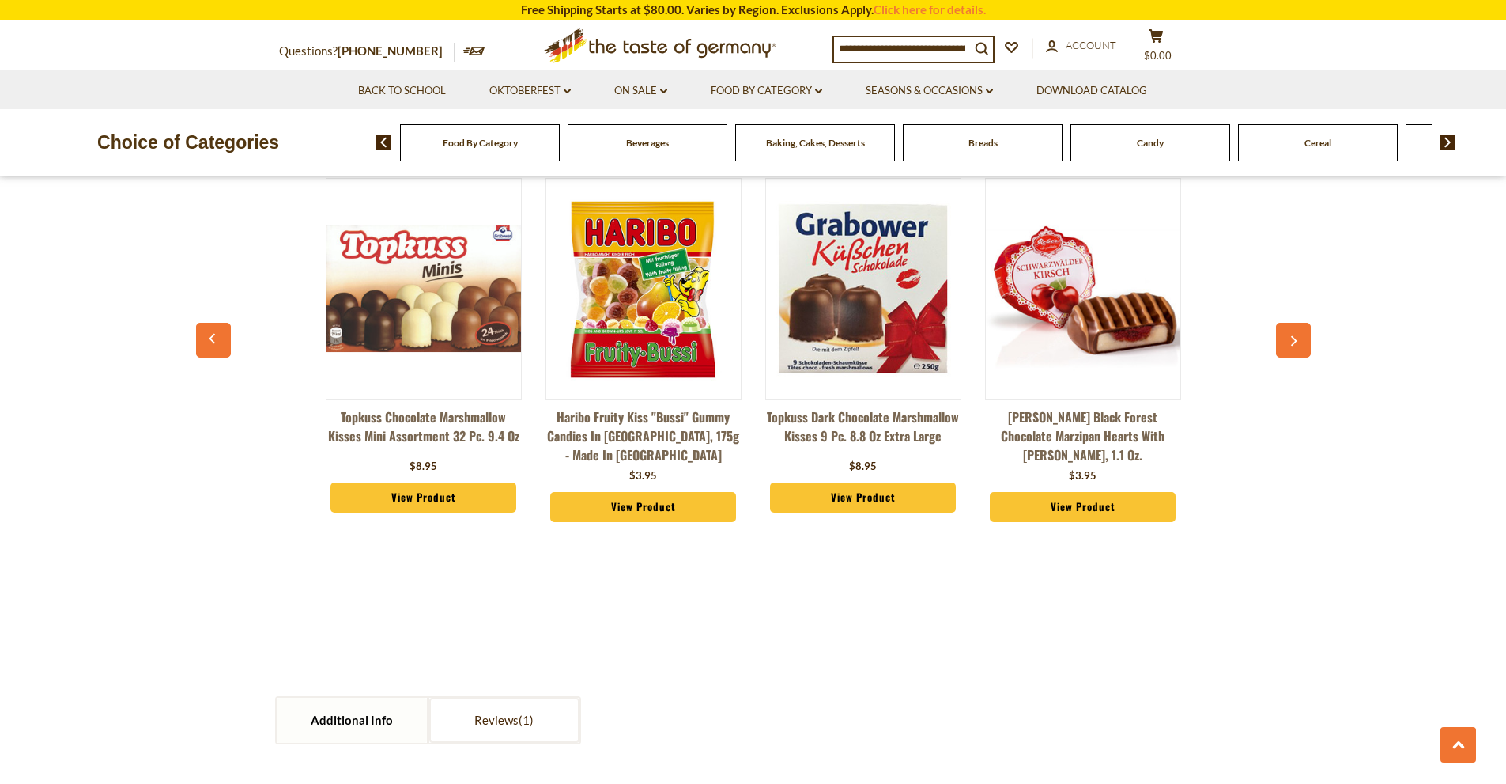
scroll to position [1265, 0]
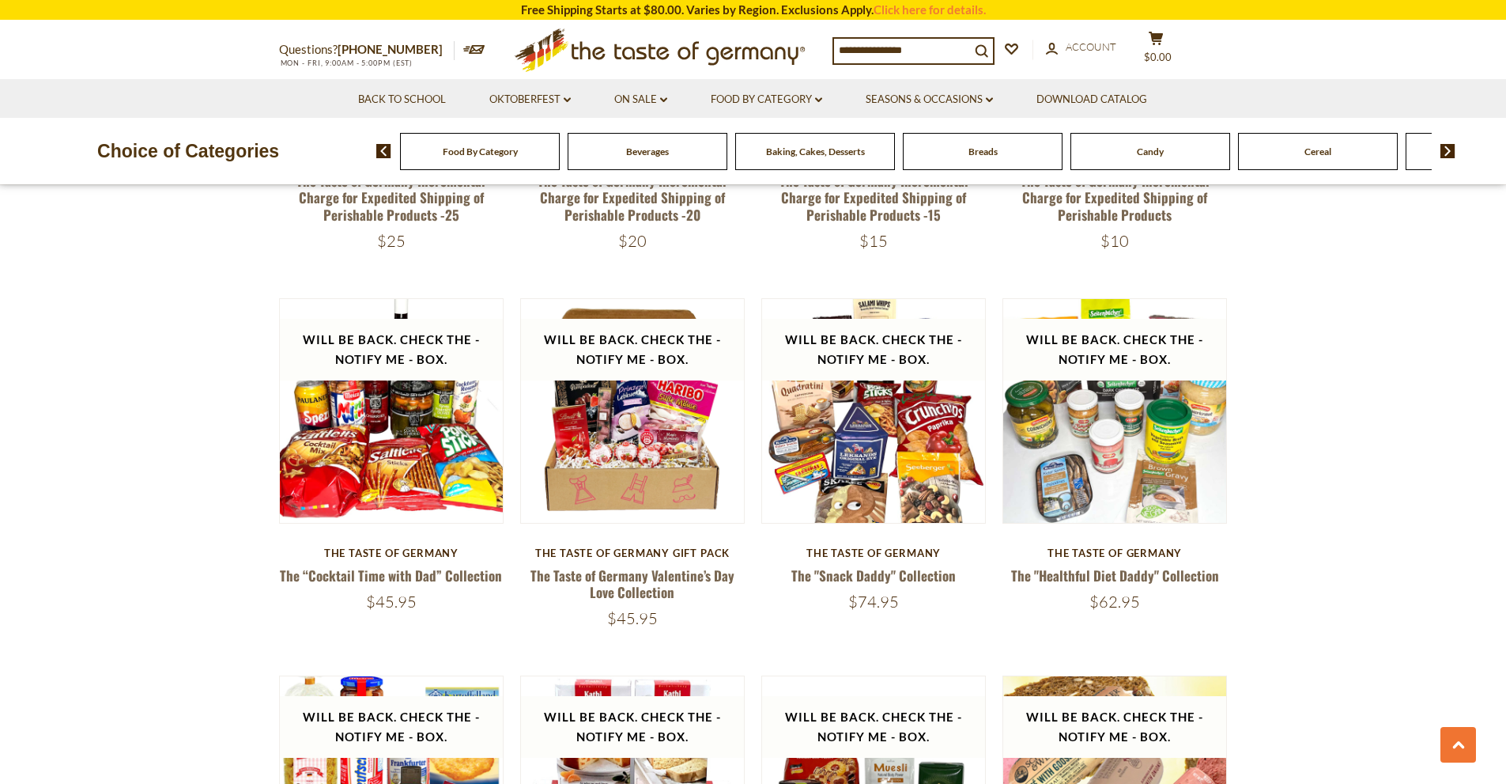
scroll to position [1581, 0]
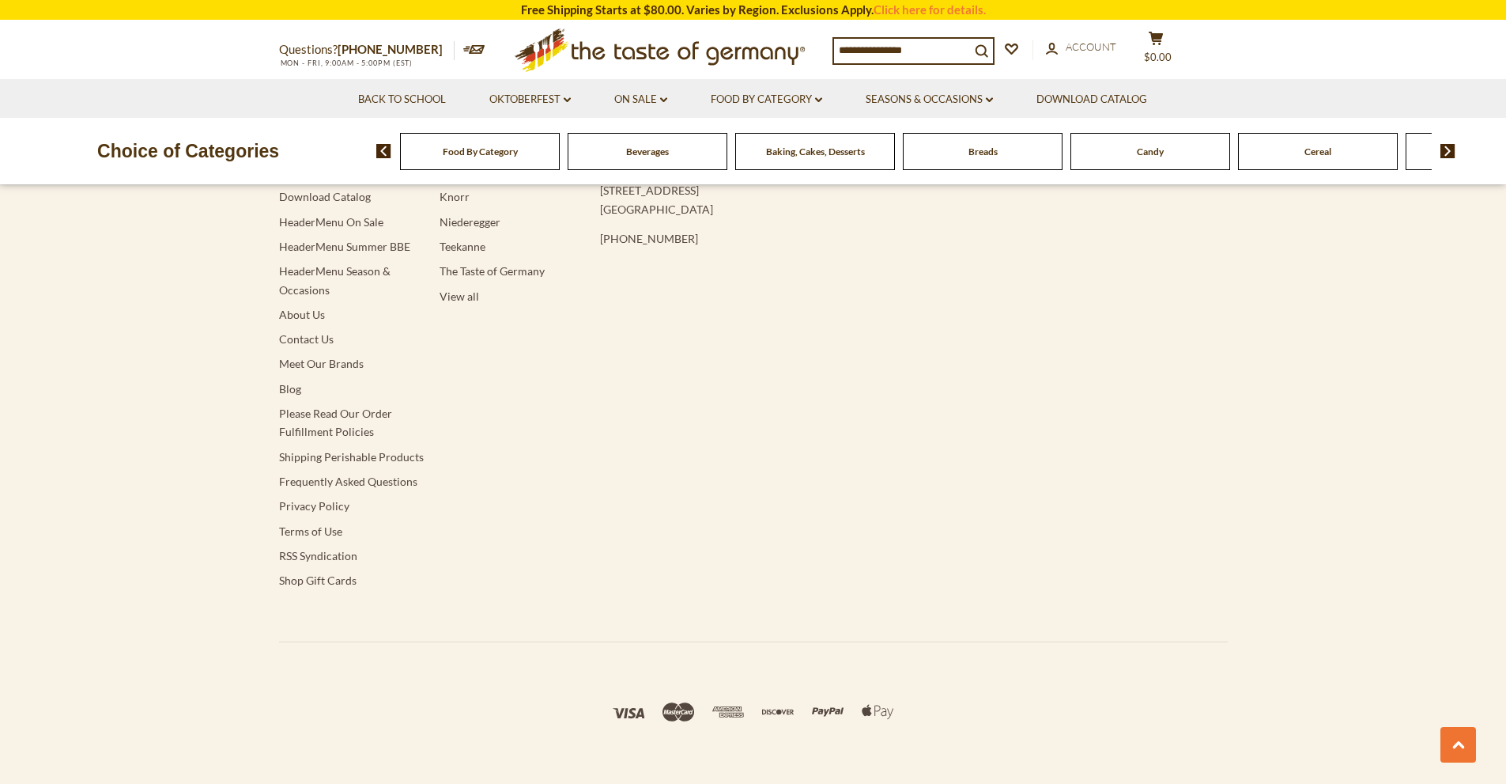
scroll to position [5019, 0]
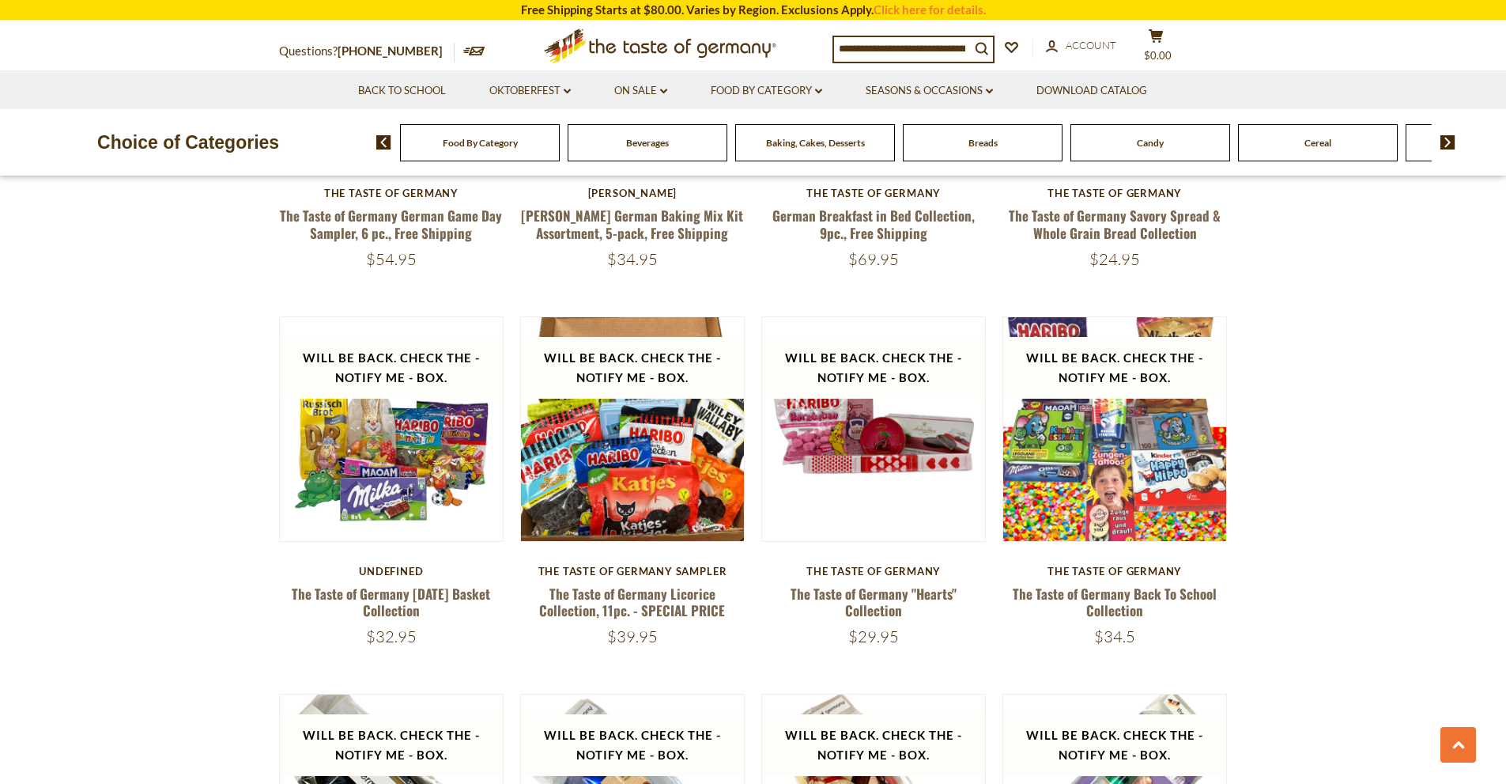
scroll to position [2609, 0]
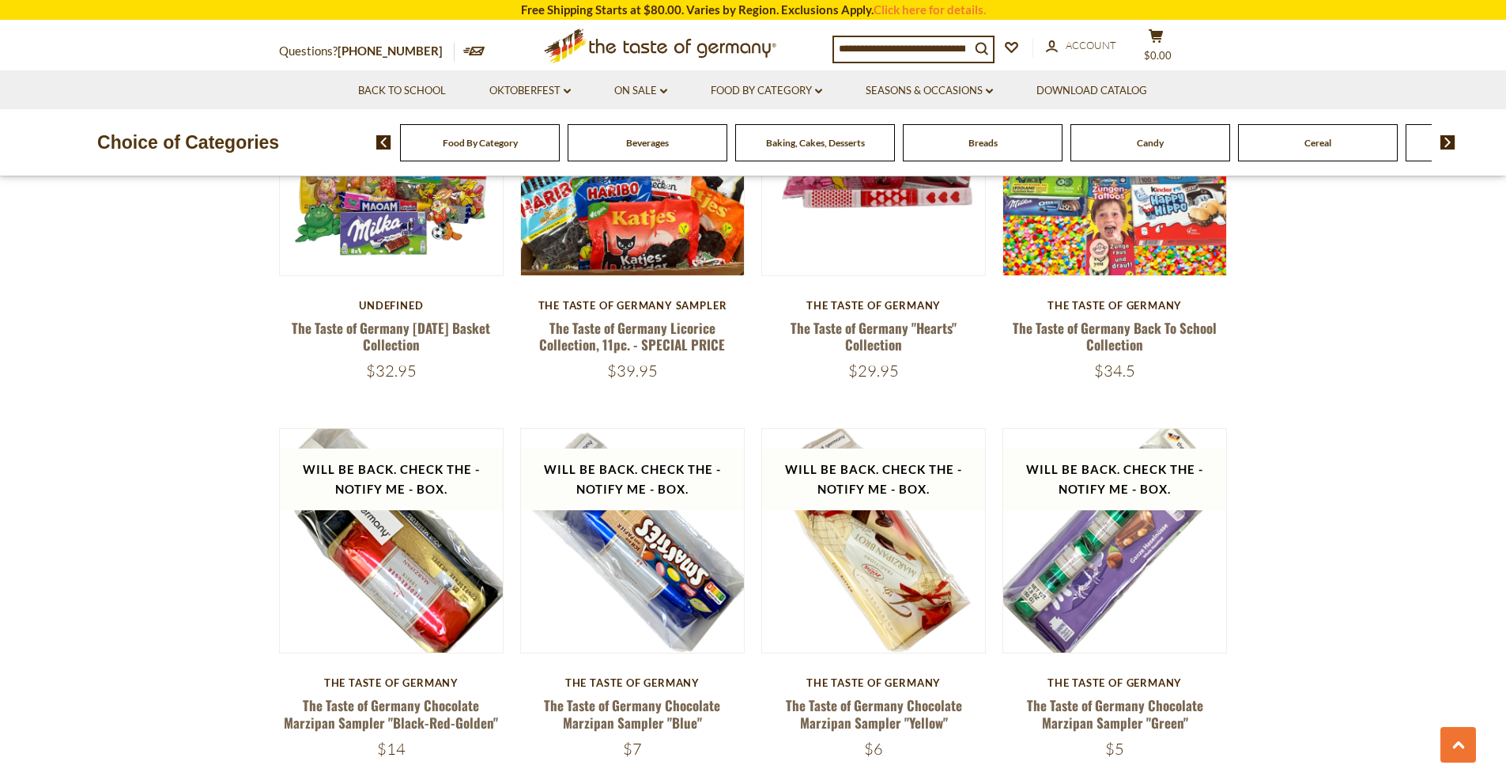
drag, startPoint x: 89, startPoint y: 550, endPoint x: 60, endPoint y: 641, distance: 96.0
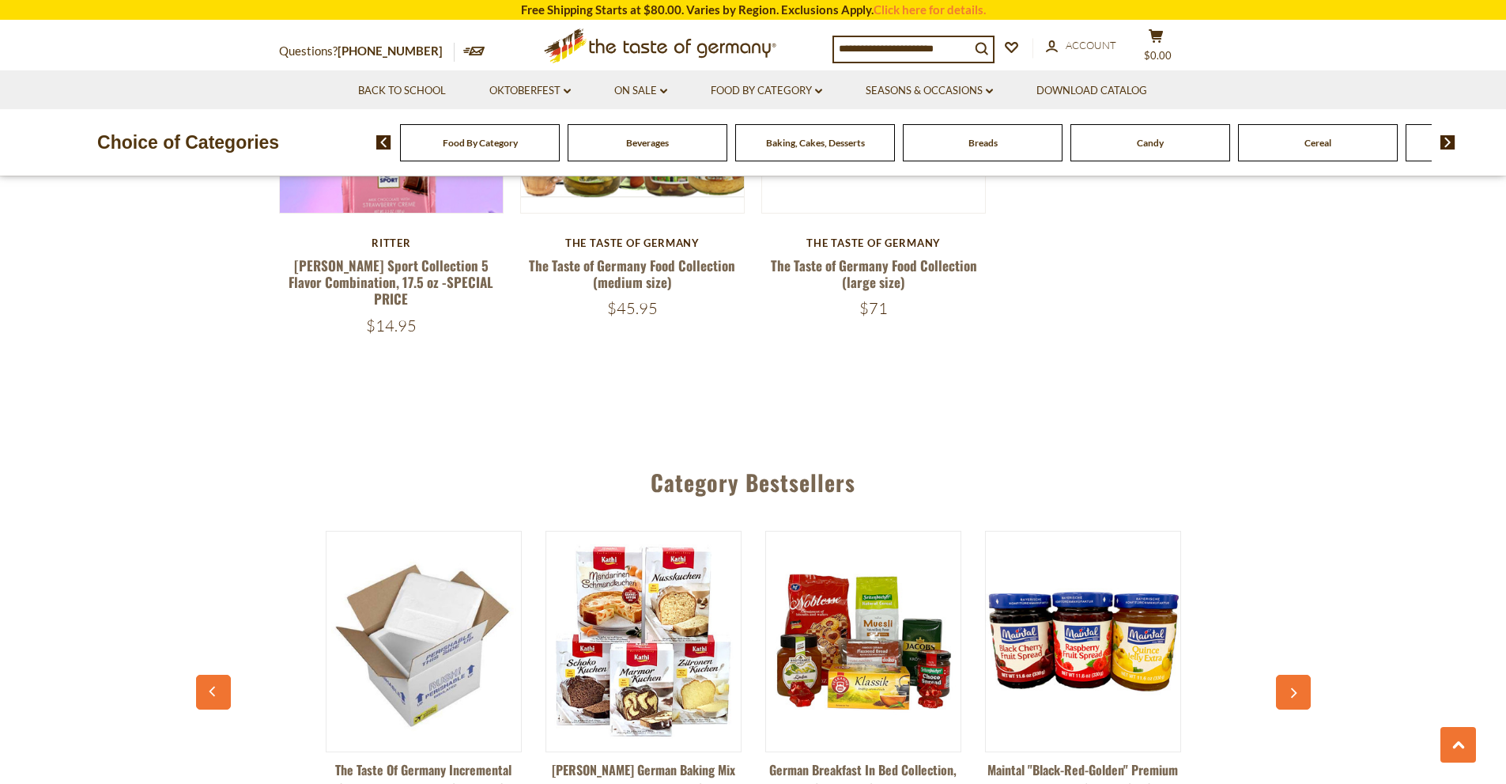
scroll to position [3637, 0]
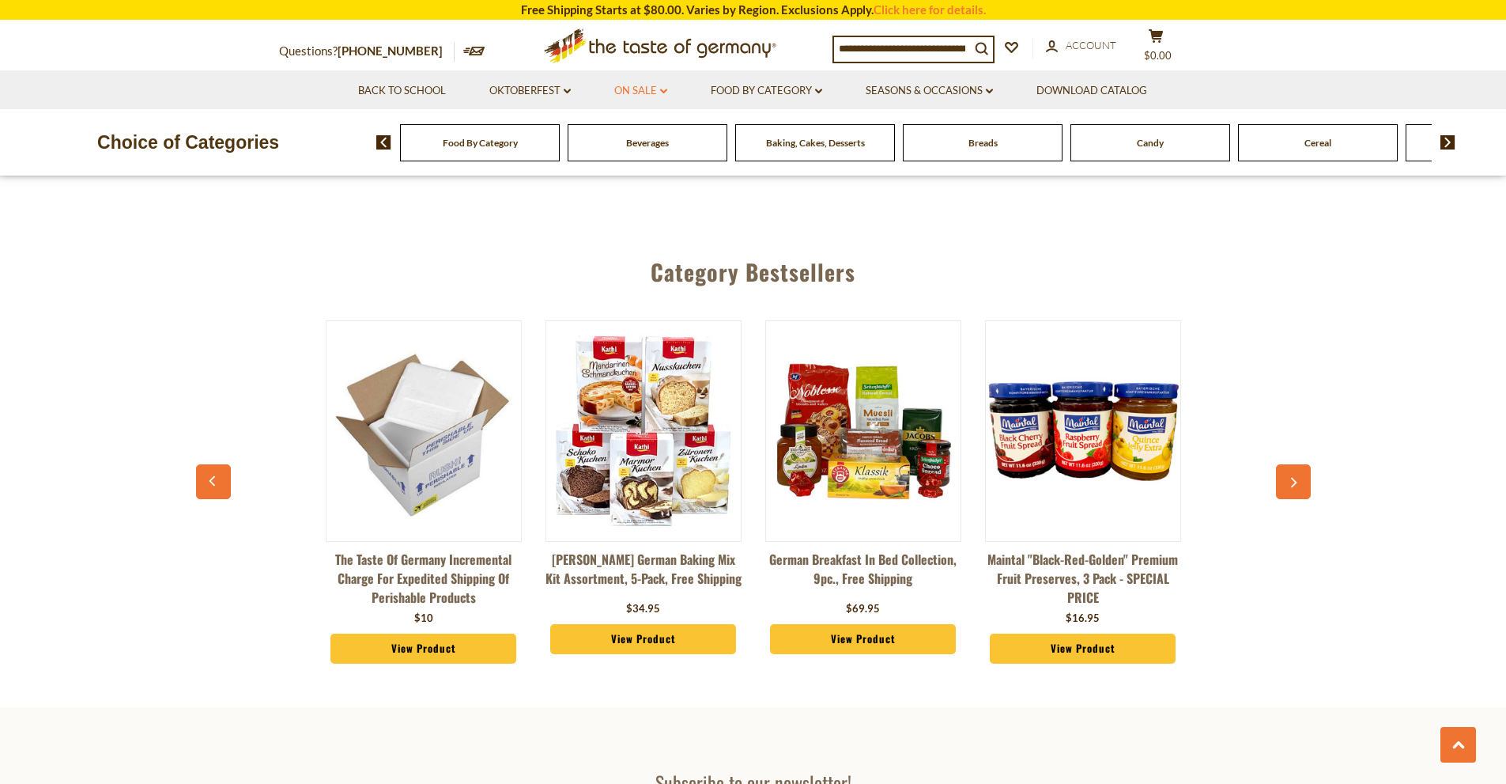
click at [661, 91] on icon "dropdown_arrow" at bounding box center [663, 92] width 7 height 6
click at [631, 163] on link "Best By Deals" at bounding box center [643, 159] width 74 height 14
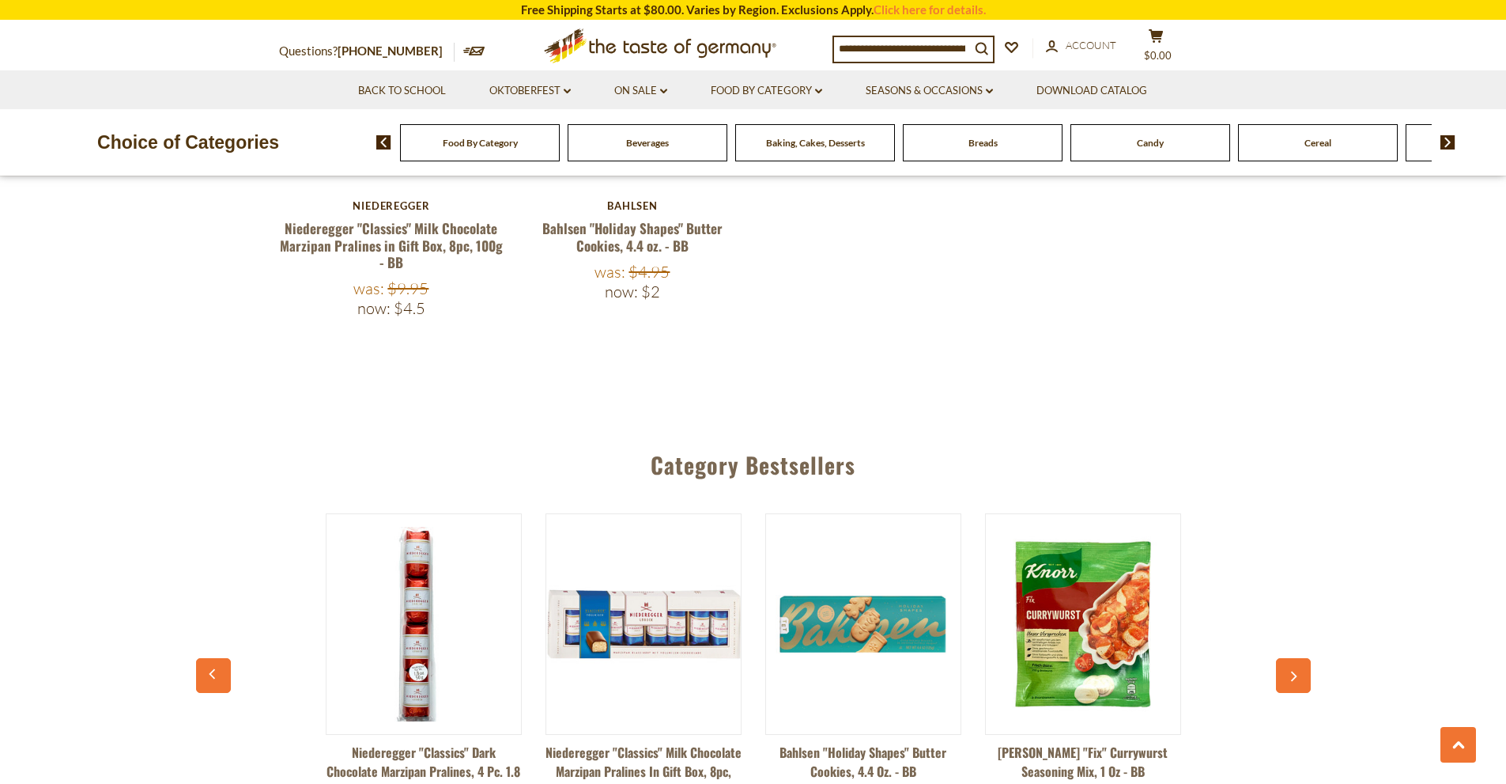
scroll to position [1819, 0]
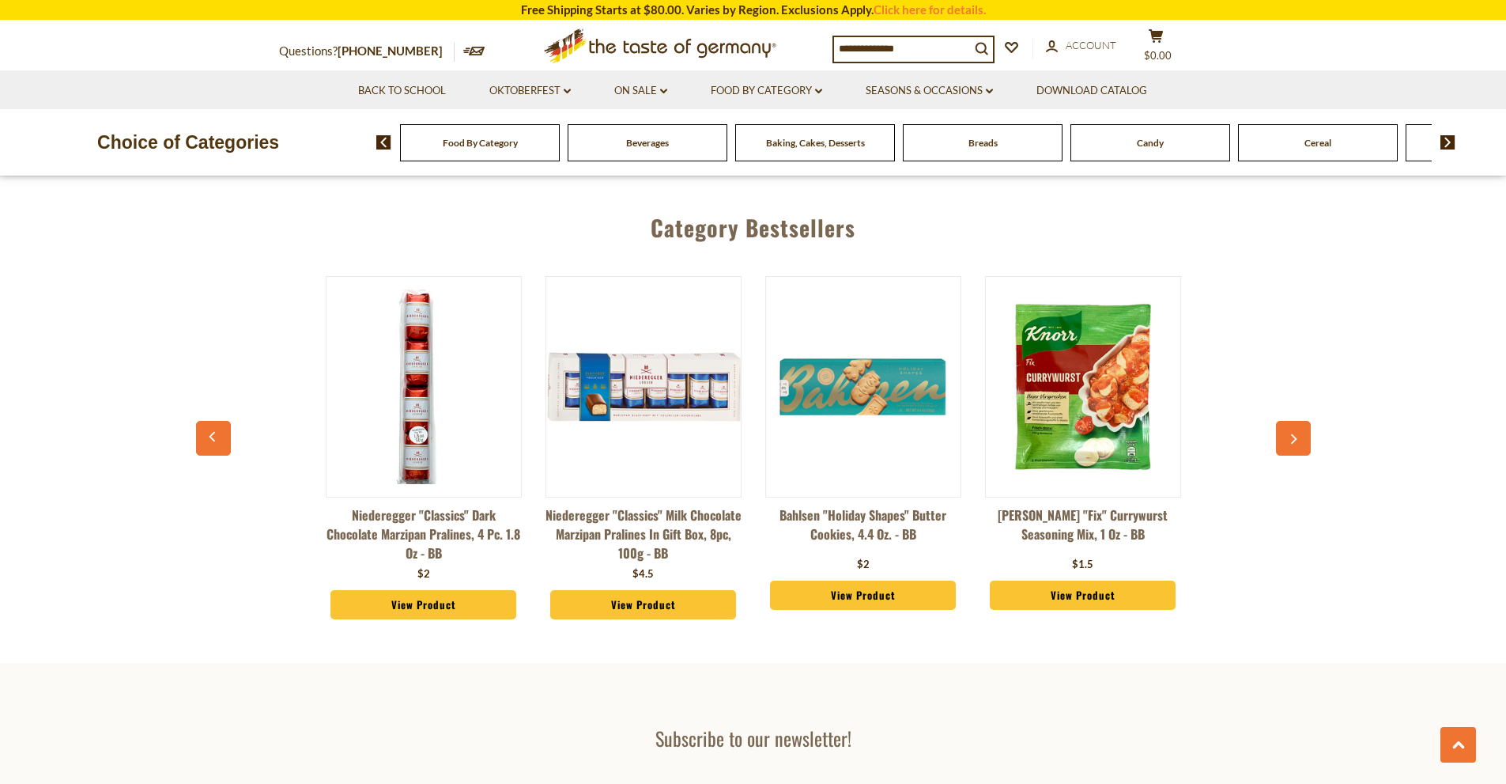
click at [573, 43] on icon ".st0{fill:#EDD300;} .st1{fill:#D33E21;}" at bounding box center [660, 45] width 296 height 49
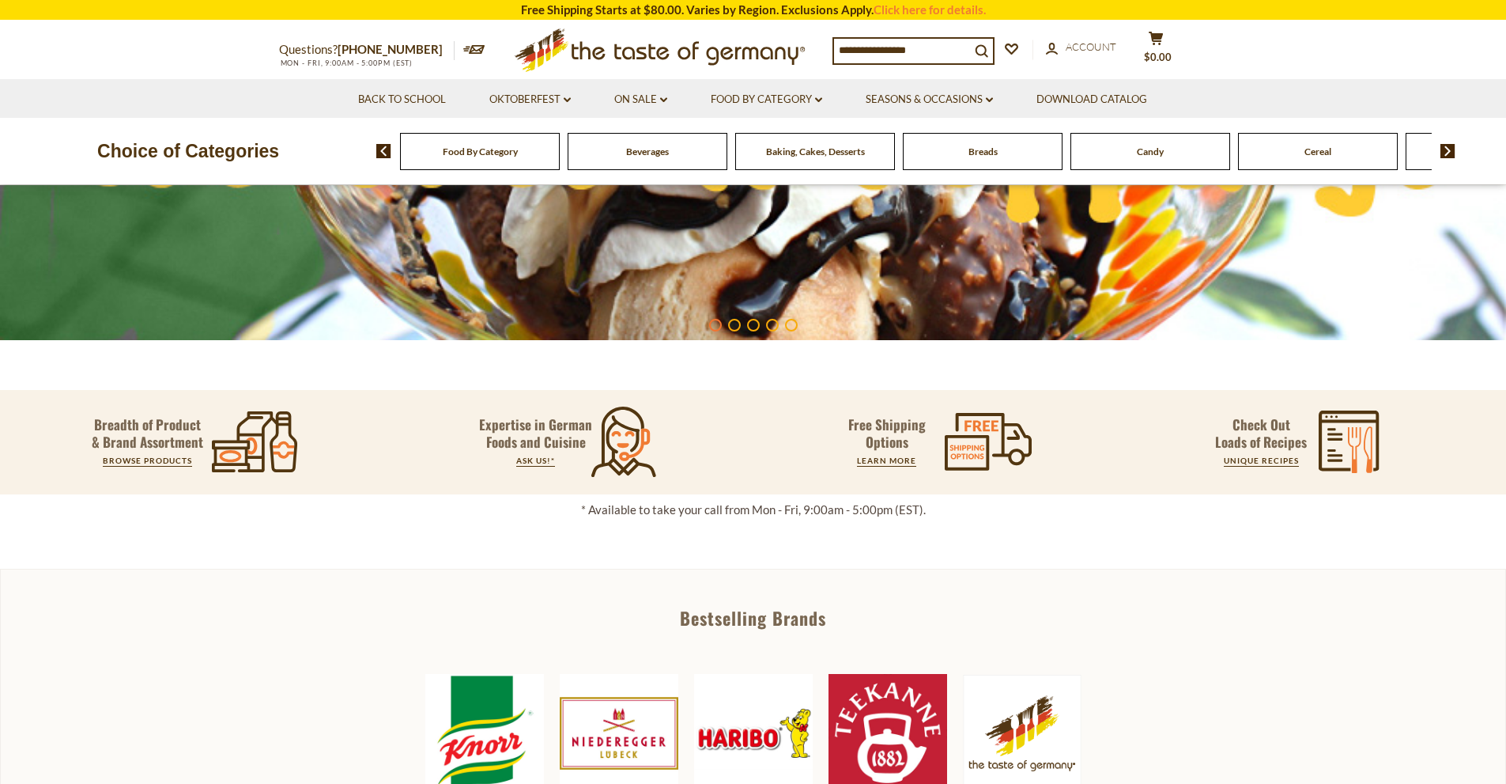
scroll to position [474, 0]
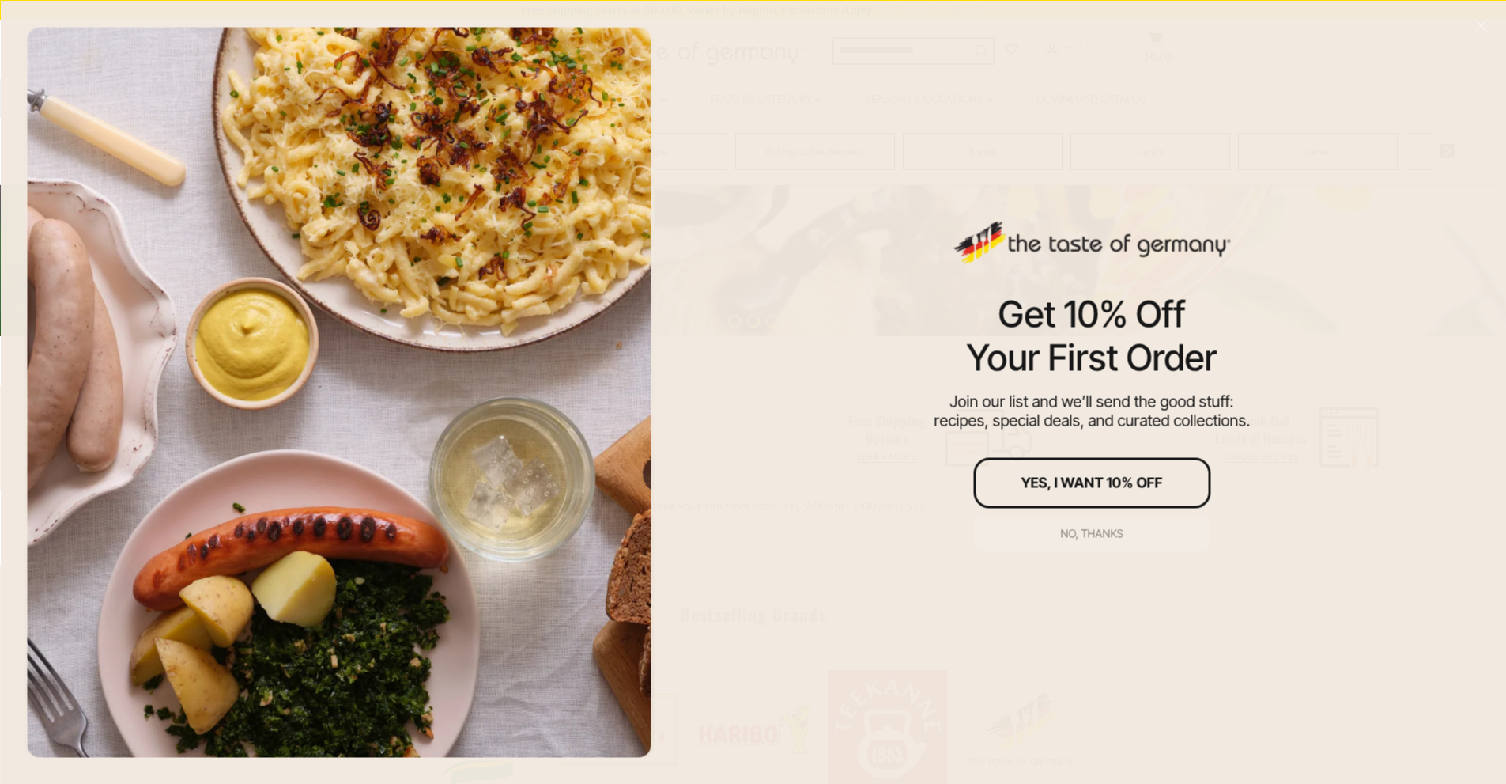
click at [1087, 536] on div "No, thanks" at bounding box center [1092, 532] width 62 height 11
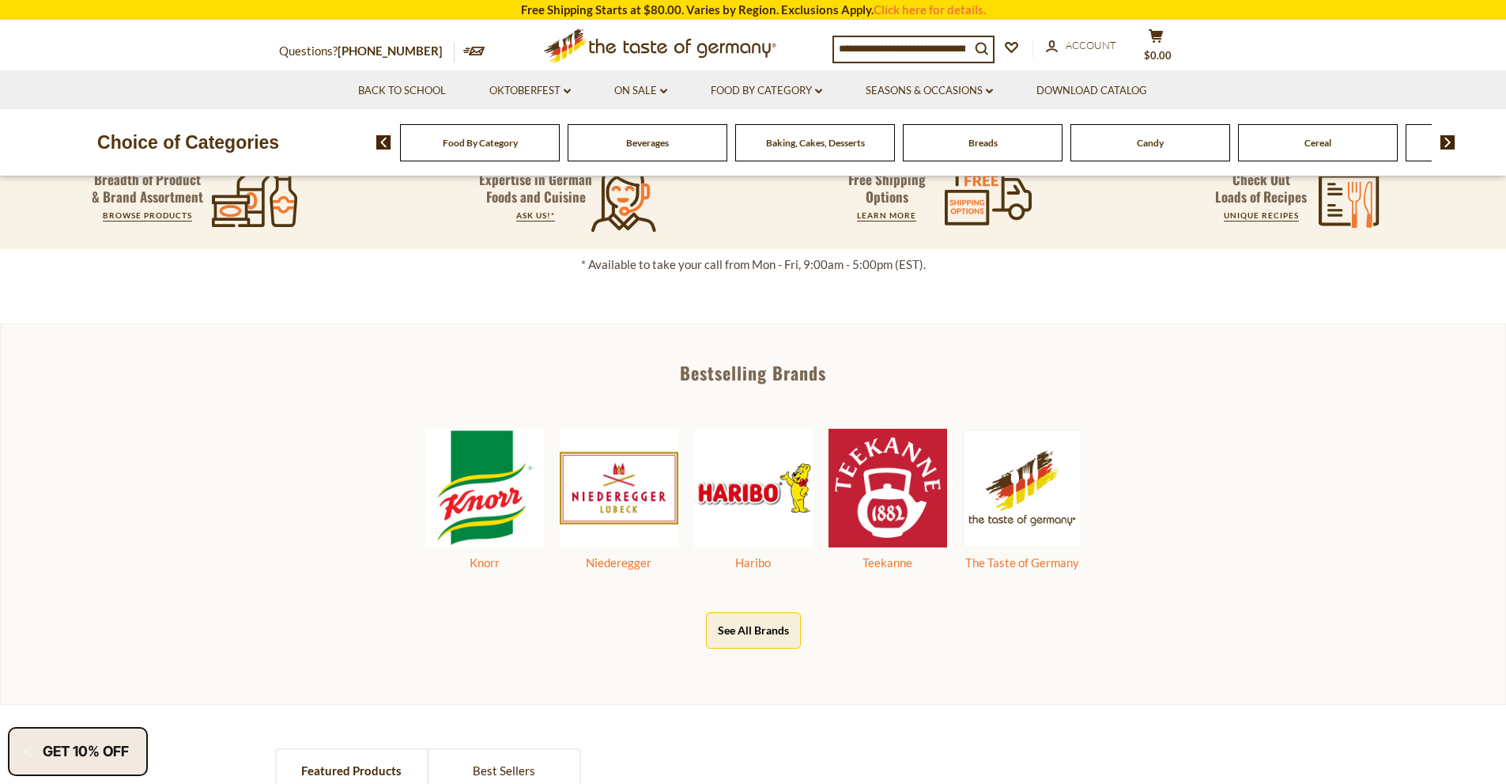
scroll to position [791, 0]
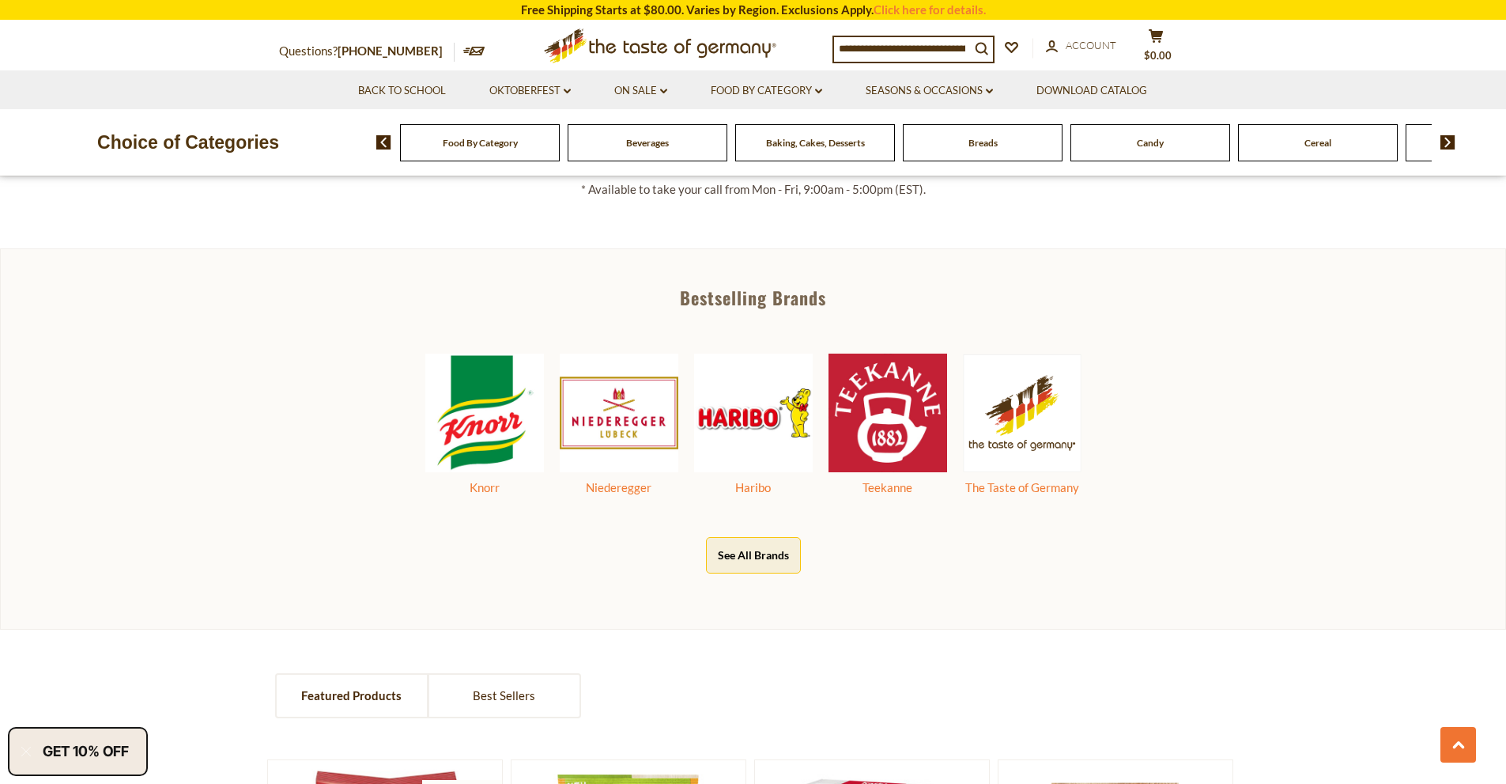
click at [740, 559] on button "See All Brands" at bounding box center [753, 555] width 95 height 36
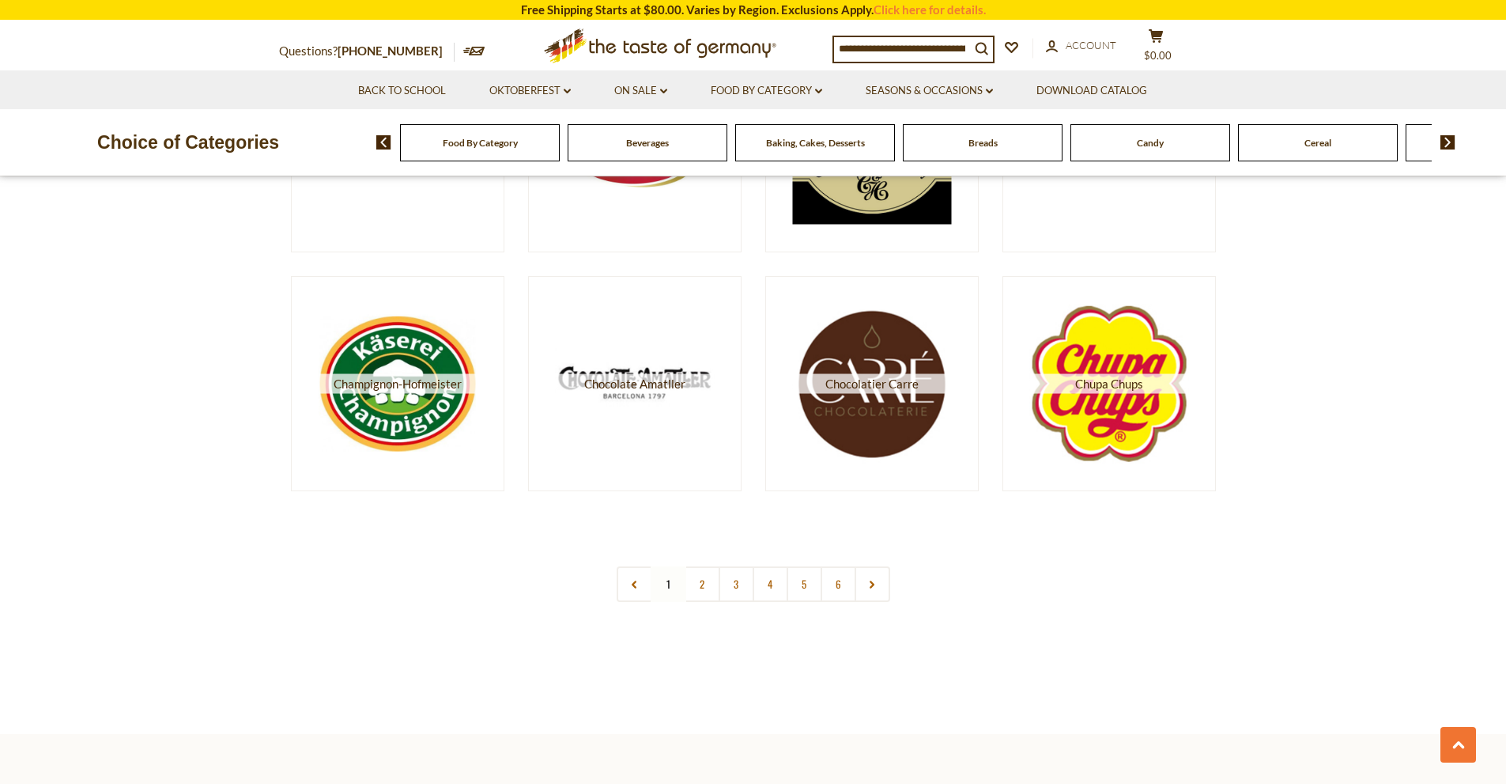
scroll to position [3004, 0]
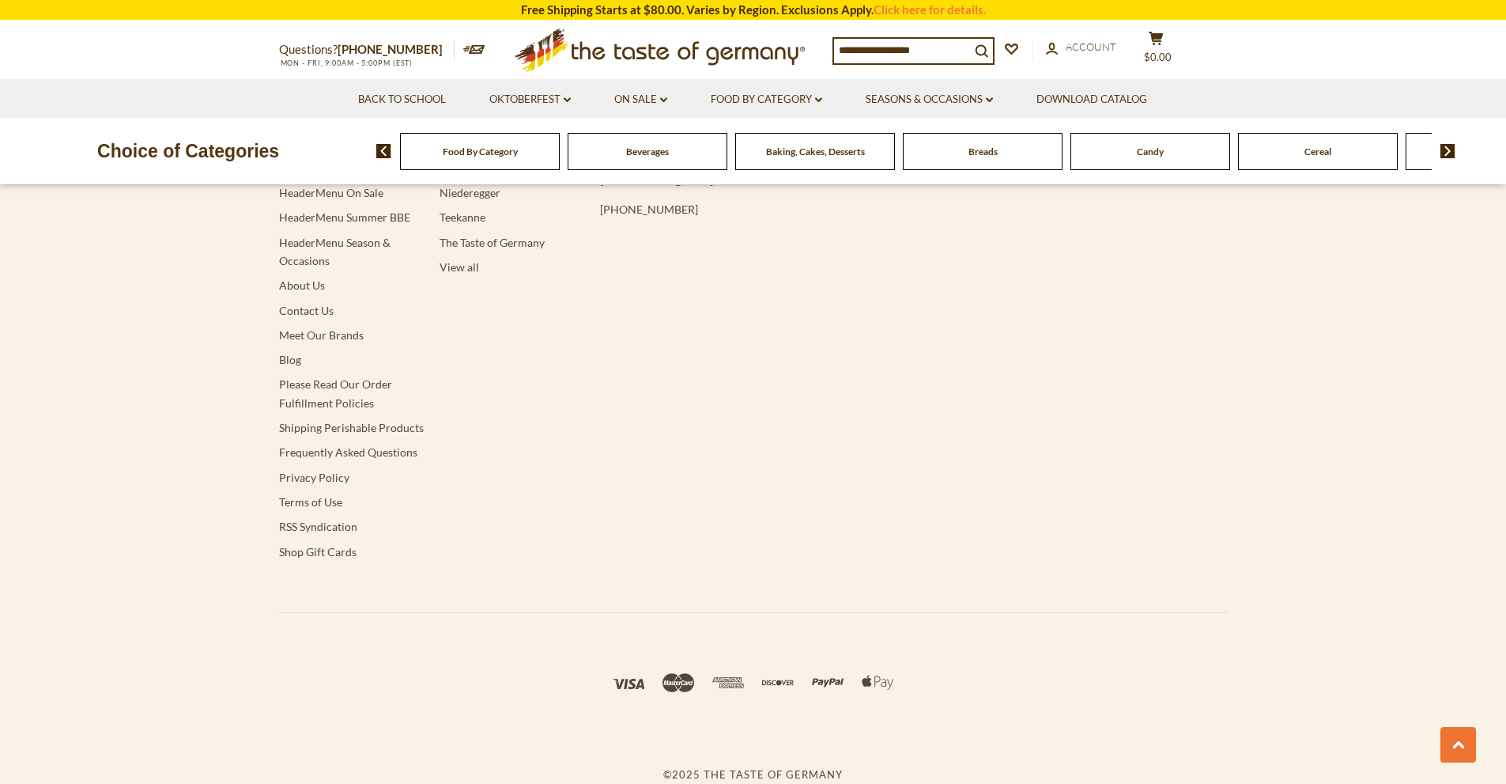
scroll to position [5019, 0]
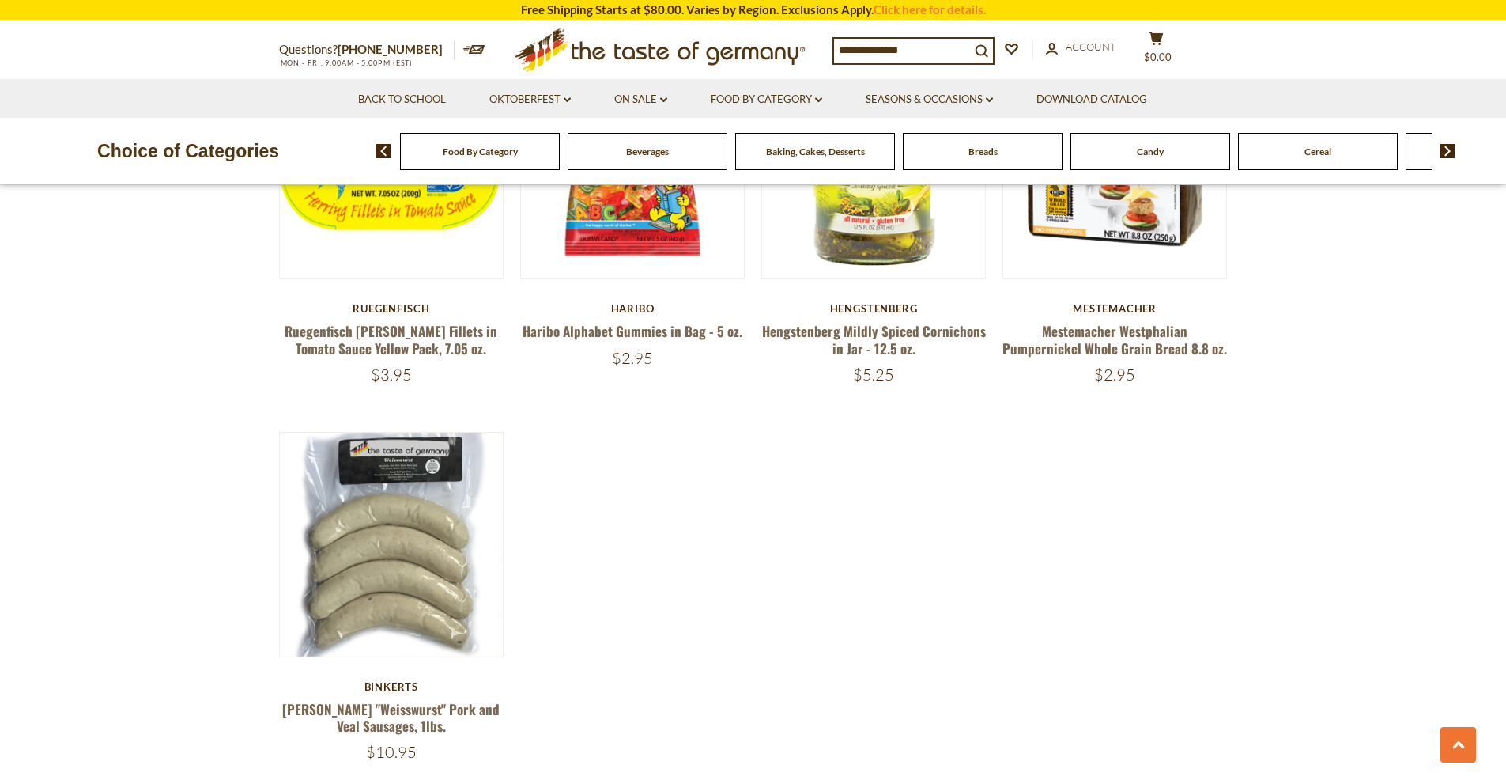
scroll to position [2612, 0]
